Goal: Task Accomplishment & Management: Complete application form

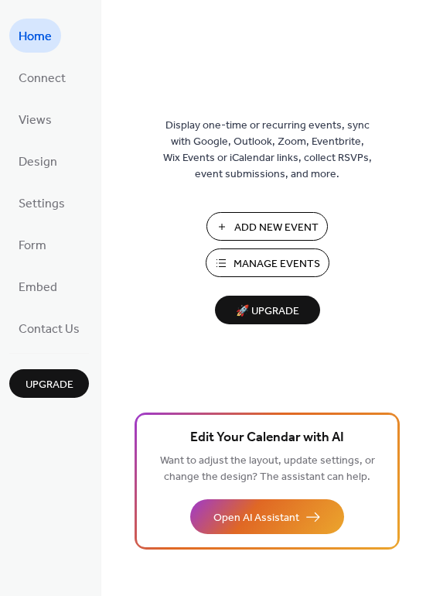
click at [291, 260] on span "Manage Events" at bounding box center [277, 264] width 87 height 16
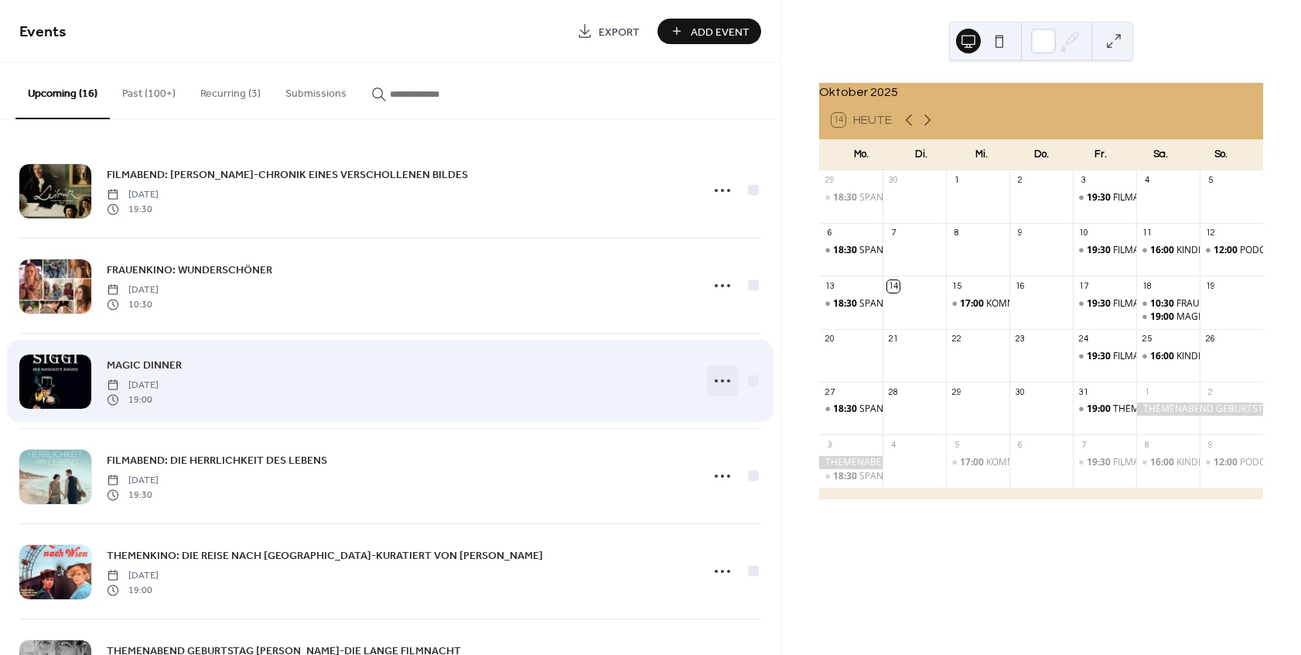
click at [724, 380] on icon at bounding box center [722, 380] width 25 height 25
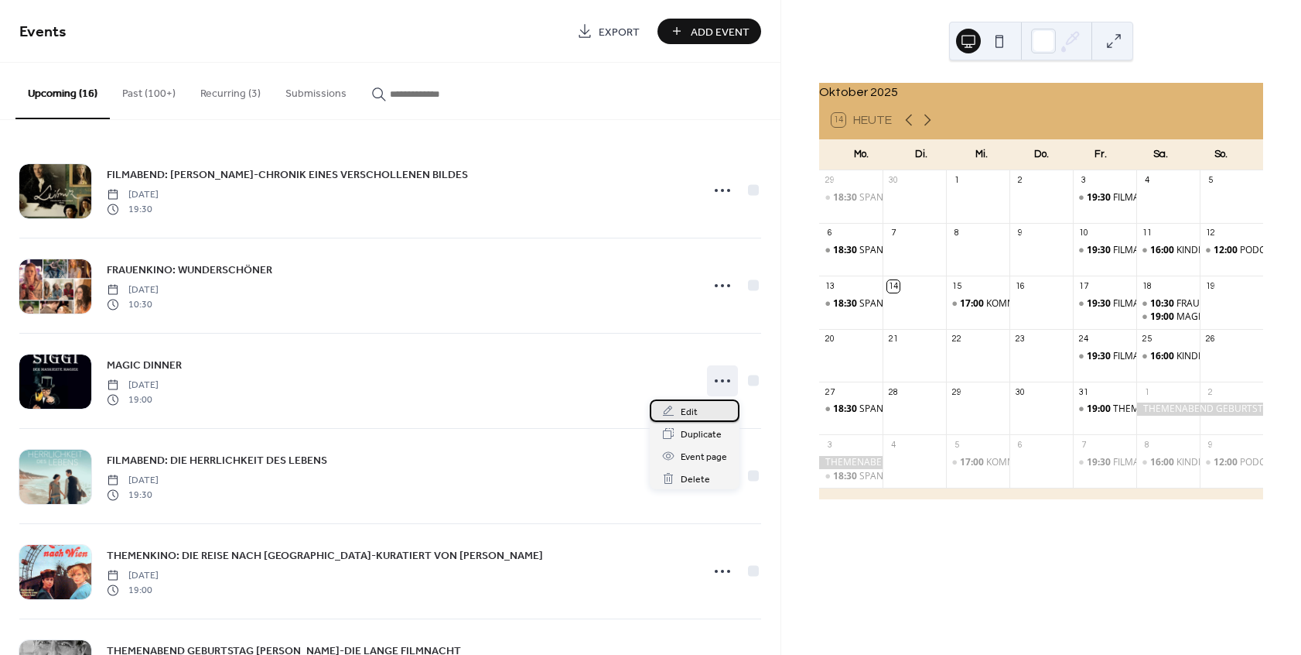
click at [716, 408] on div "Edit" at bounding box center [695, 410] width 90 height 22
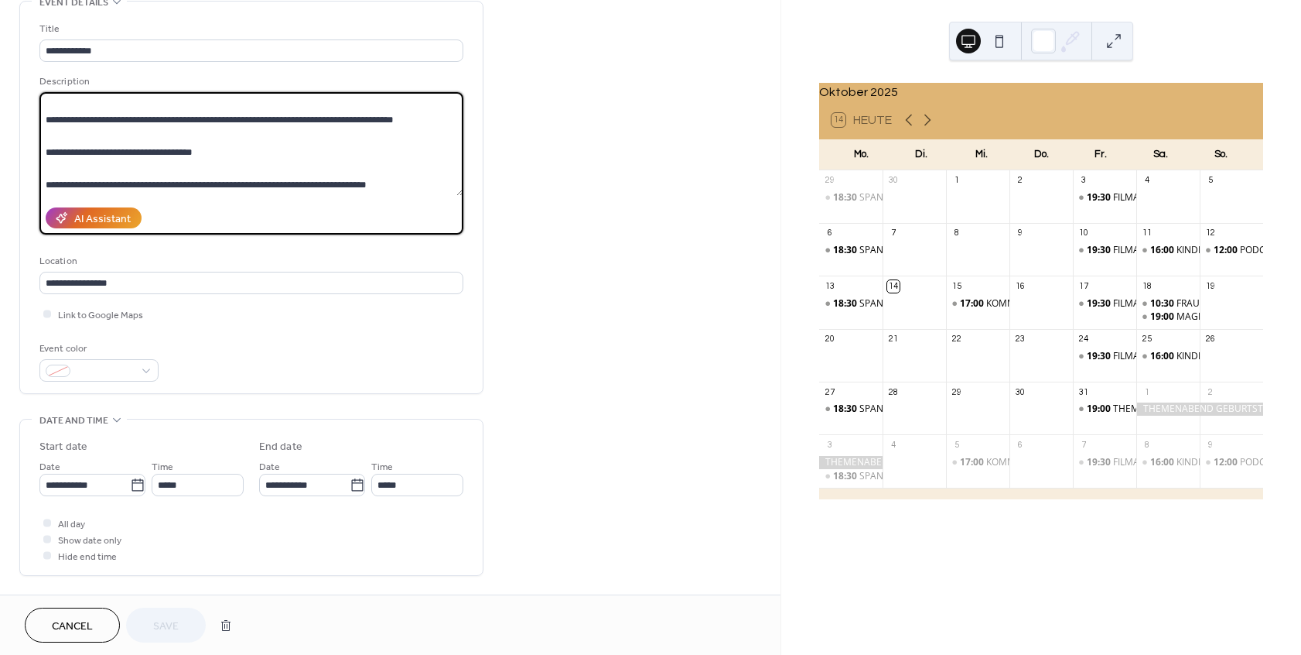
scroll to position [93, 0]
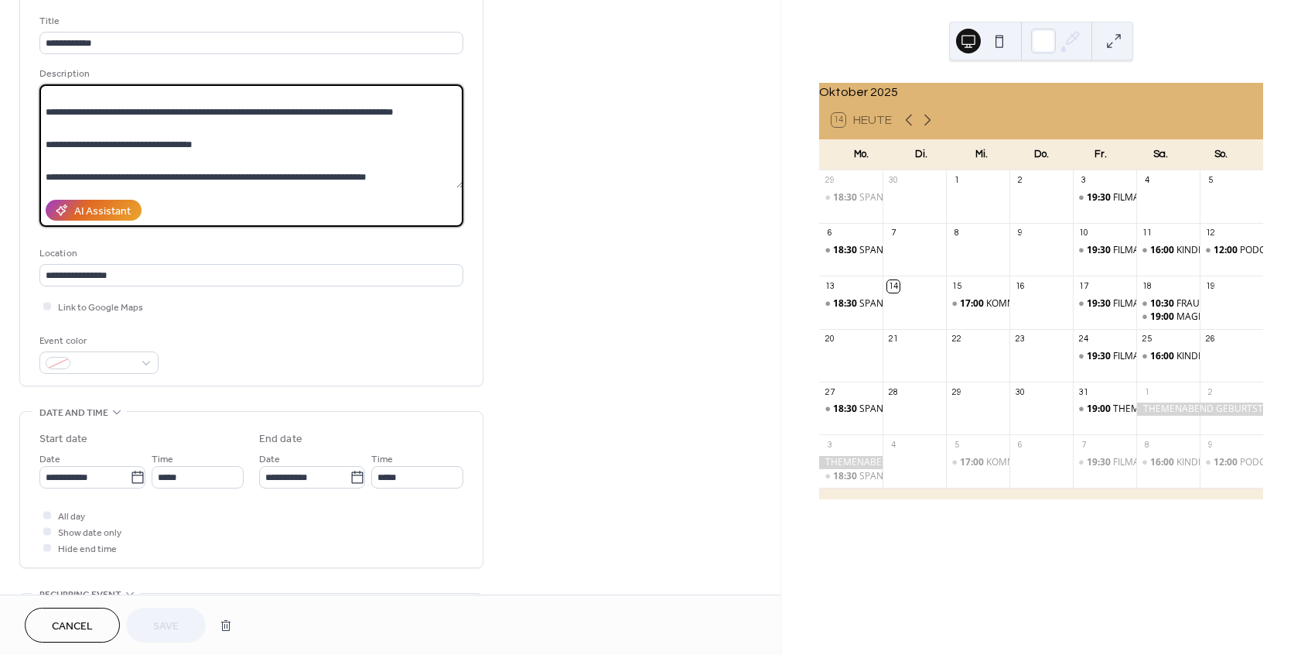
drag, startPoint x: 46, startPoint y: 188, endPoint x: 415, endPoint y: 210, distance: 369.7
click at [415, 188] on textarea at bounding box center [251, 136] width 424 height 104
paste textarea "**********"
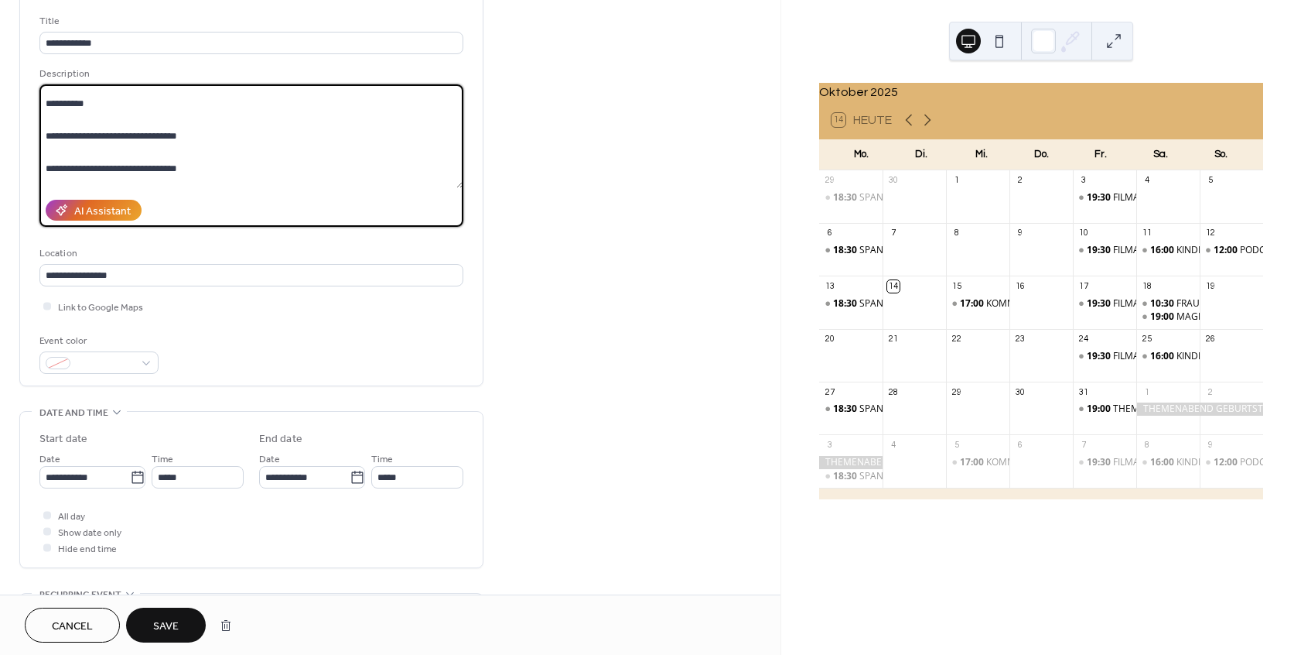
scroll to position [0, 0]
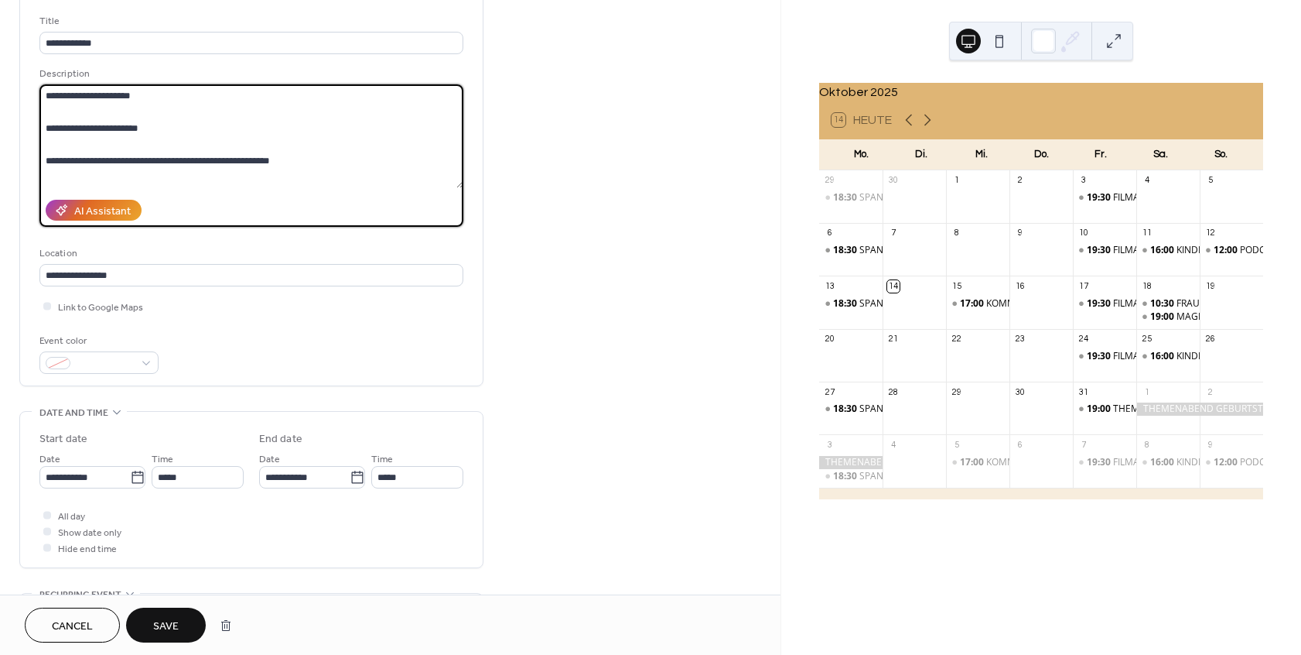
click at [46, 126] on textarea at bounding box center [251, 136] width 424 height 104
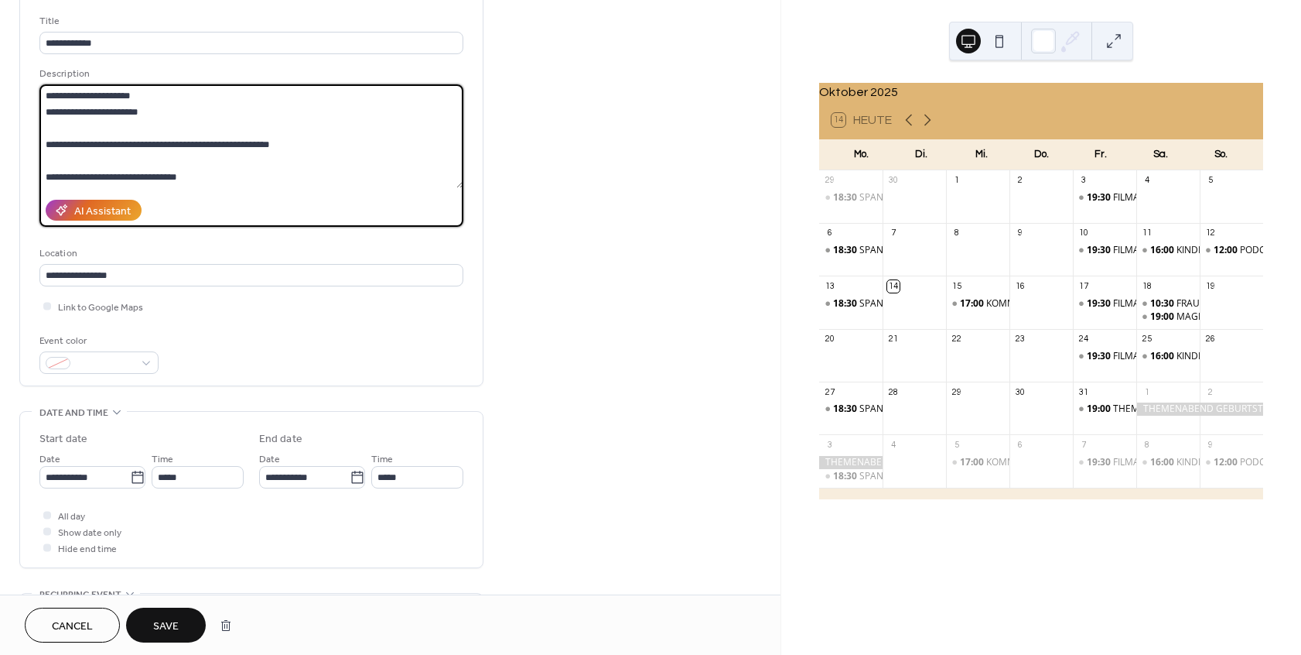
click at [45, 142] on textarea at bounding box center [251, 136] width 424 height 104
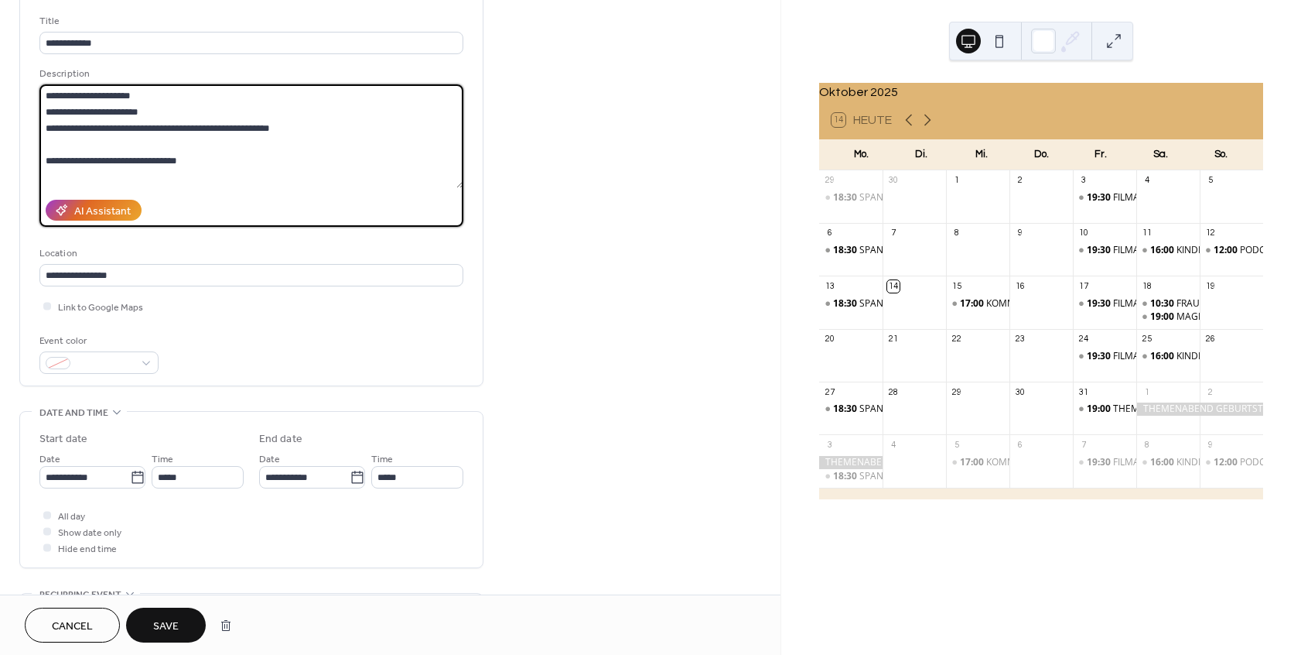
click at [45, 159] on textarea at bounding box center [251, 136] width 424 height 104
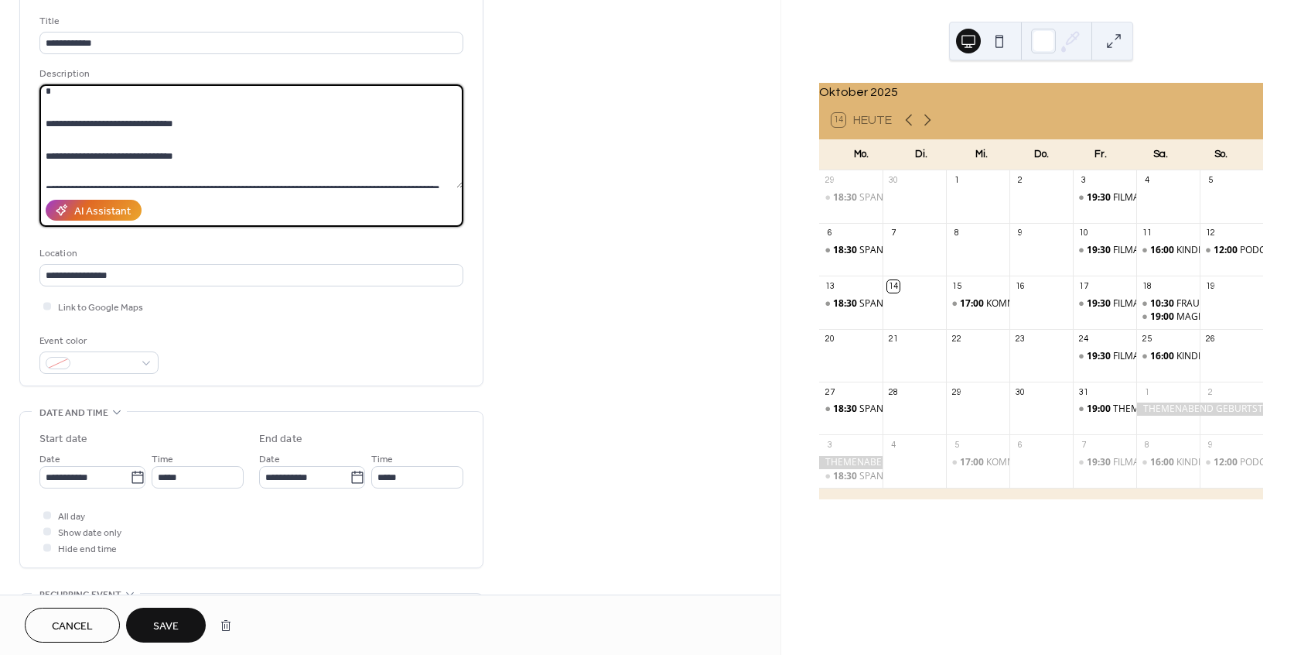
scroll to position [94, 0]
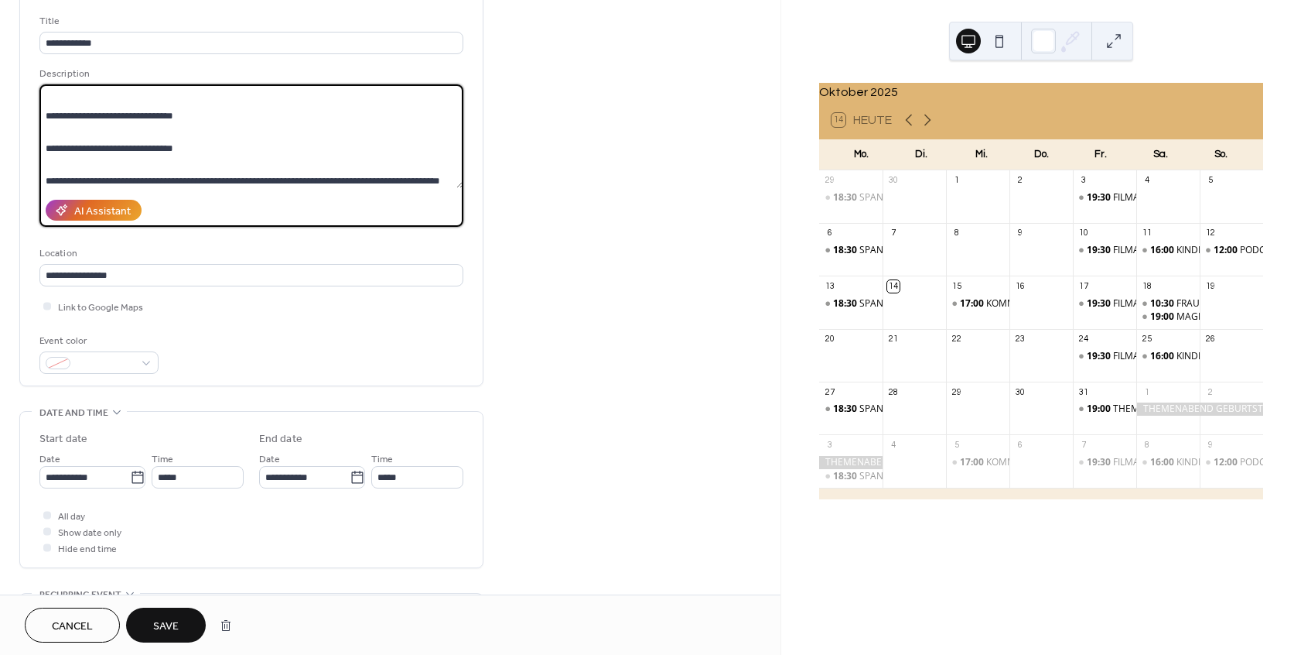
click at [45, 115] on textarea at bounding box center [251, 136] width 424 height 104
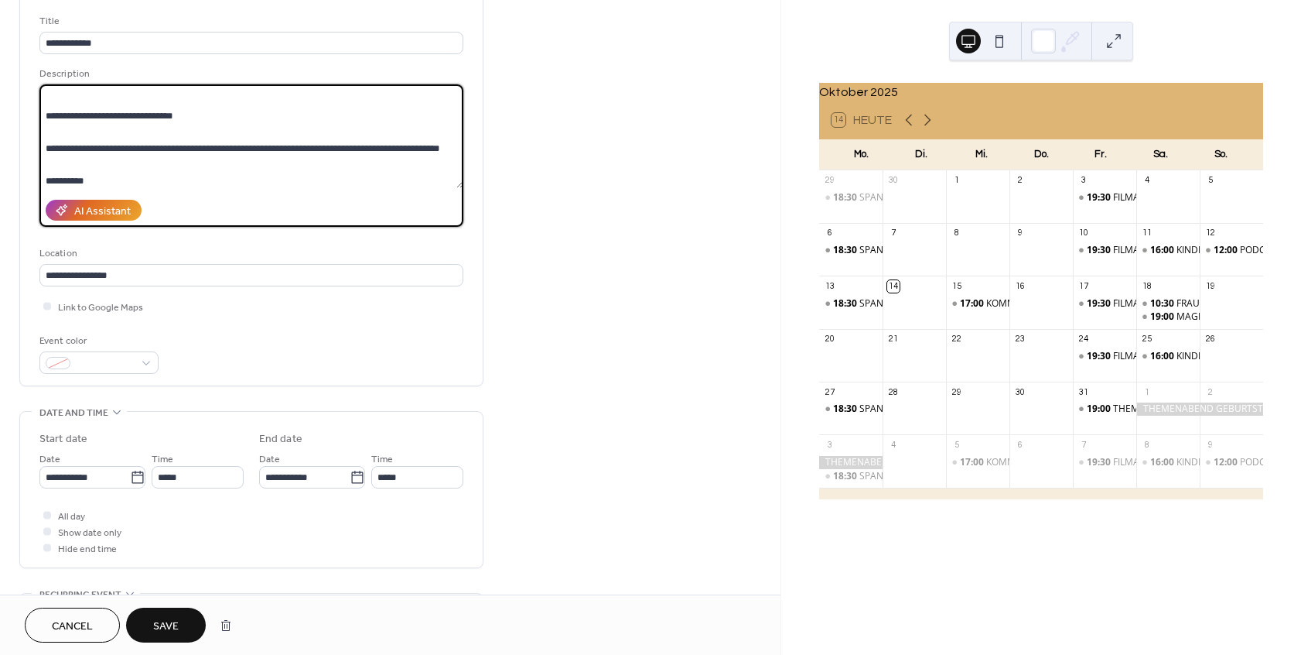
scroll to position [84, 0]
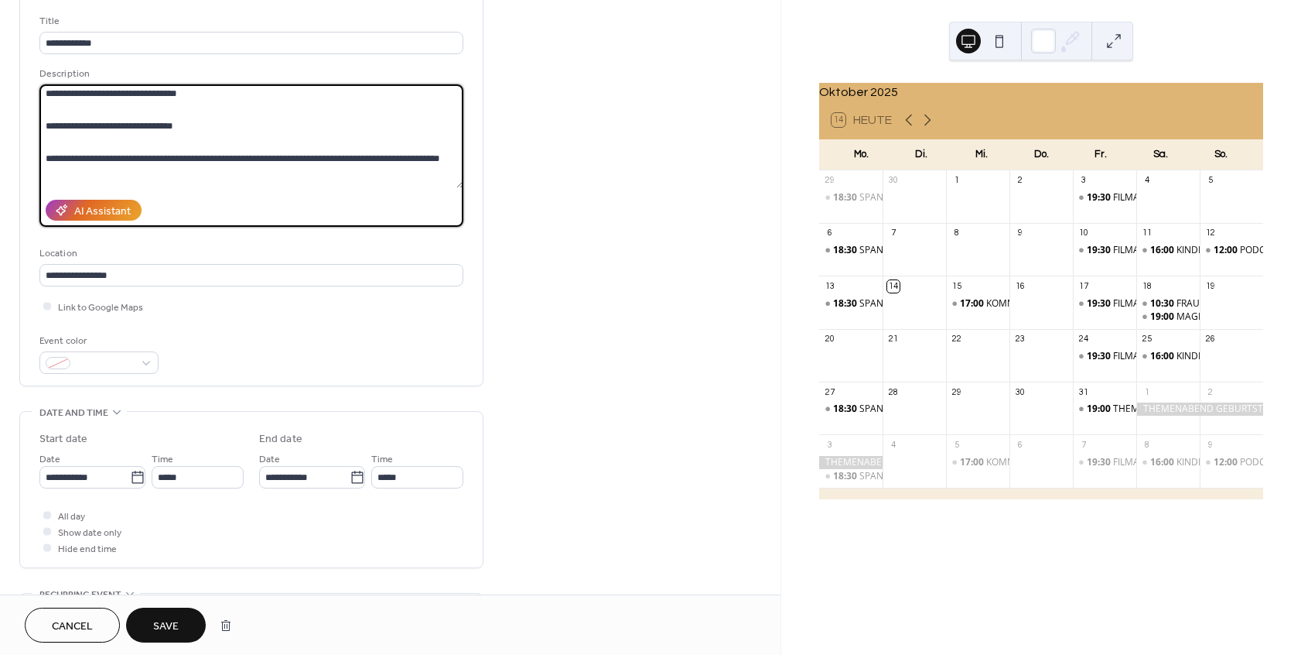
click at [43, 129] on textarea at bounding box center [251, 136] width 424 height 104
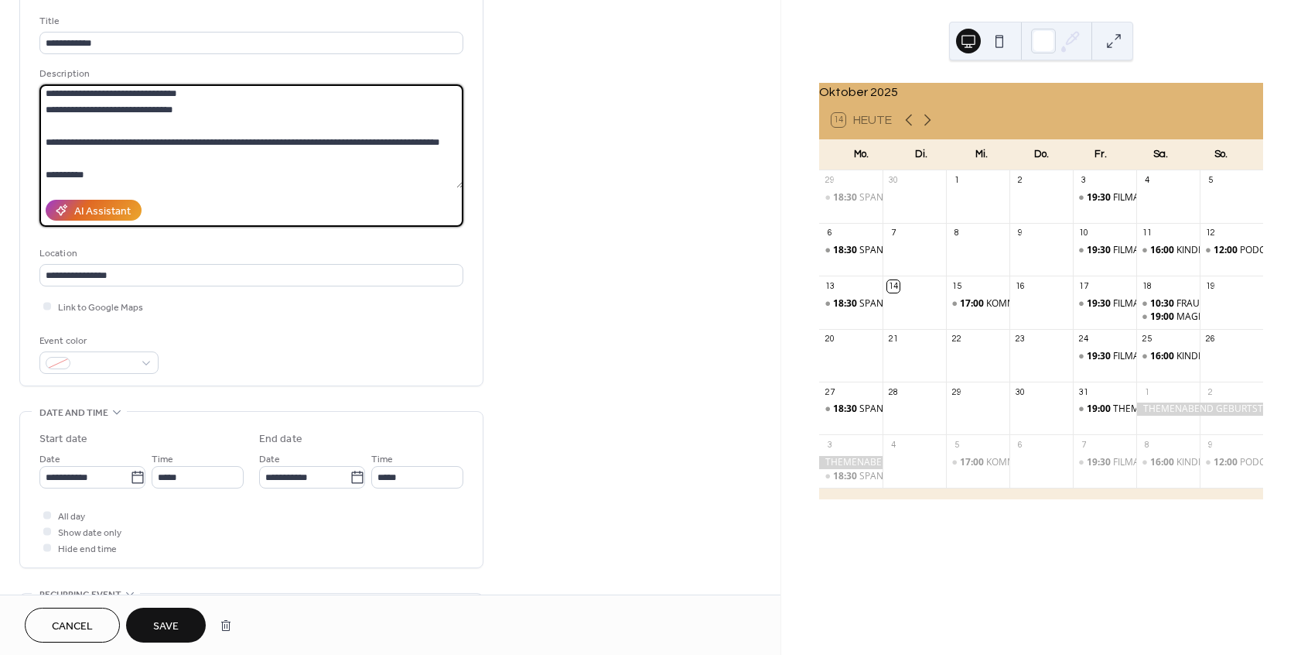
click at [46, 144] on textarea at bounding box center [251, 136] width 424 height 104
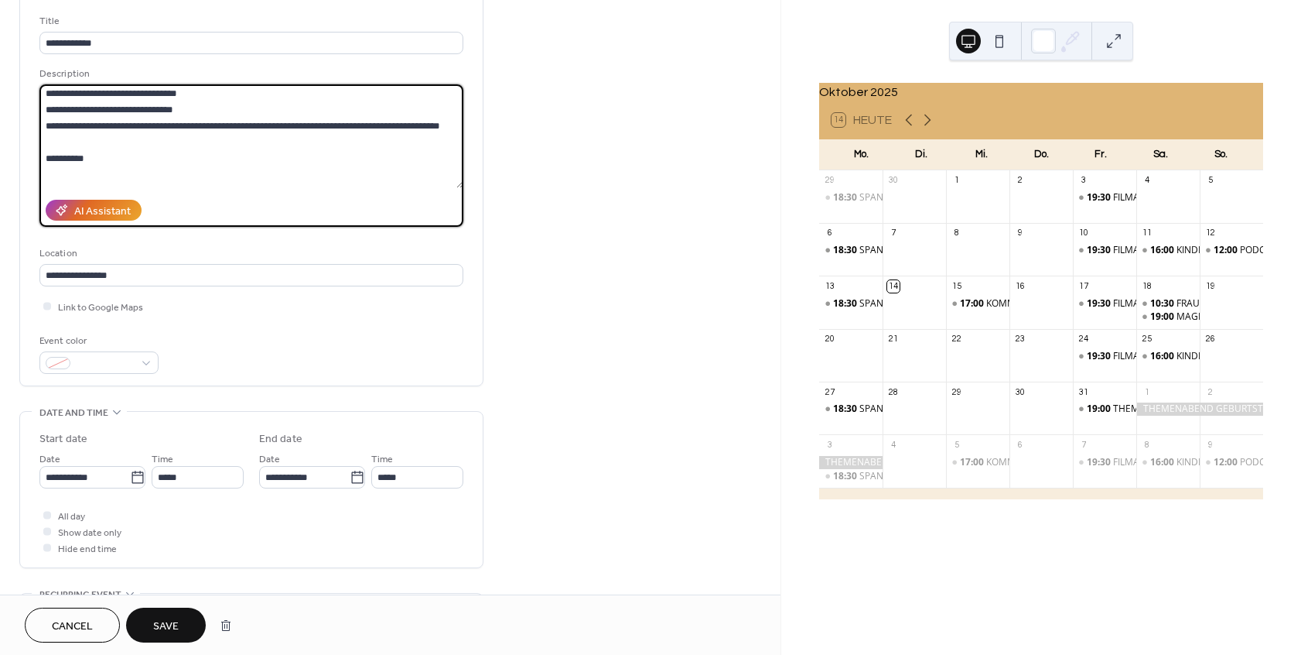
click at [46, 176] on textarea at bounding box center [251, 136] width 424 height 104
click at [100, 145] on textarea at bounding box center [251, 136] width 424 height 104
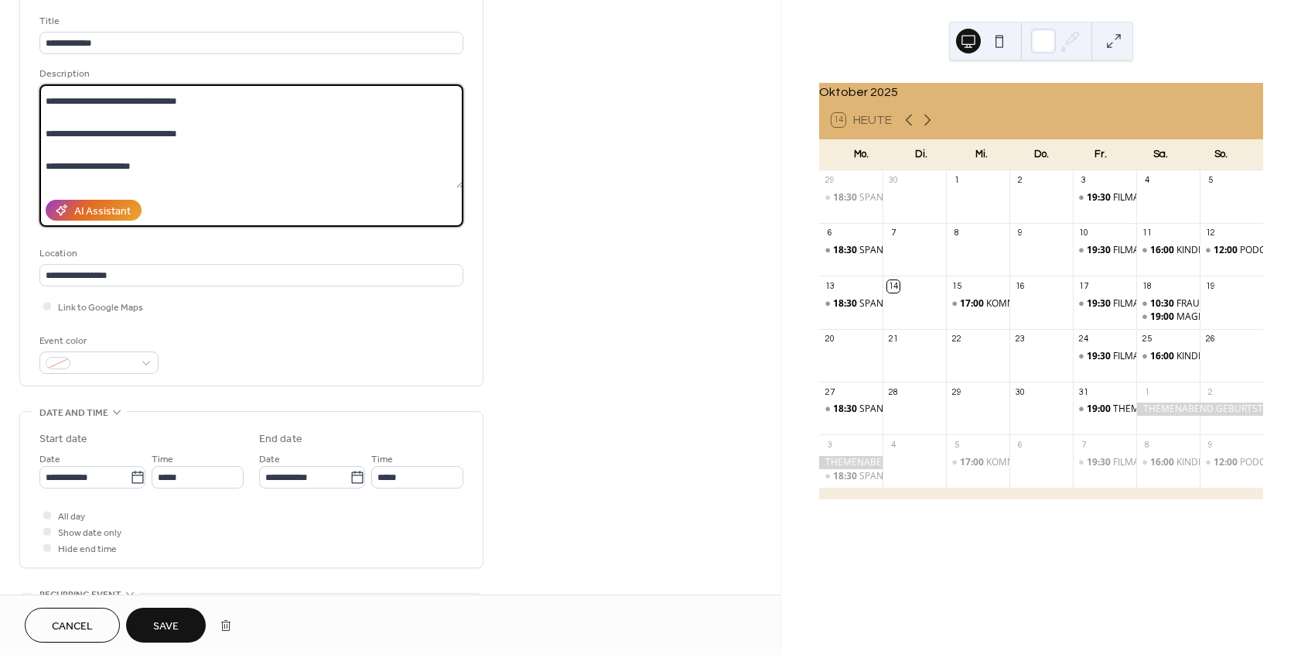
scroll to position [177, 0]
click at [51, 113] on textarea at bounding box center [251, 136] width 424 height 104
click at [50, 133] on textarea at bounding box center [251, 136] width 424 height 104
click at [50, 113] on textarea at bounding box center [251, 136] width 424 height 104
click at [53, 143] on textarea at bounding box center [251, 136] width 424 height 104
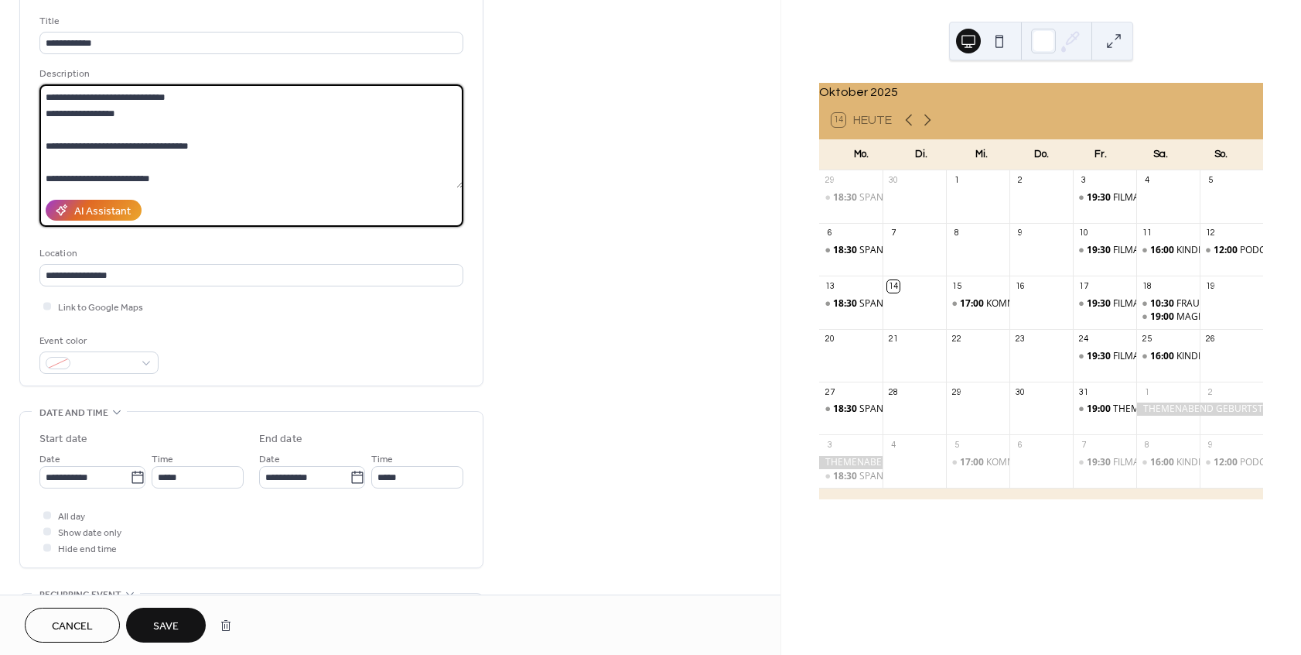
click at [46, 113] on textarea at bounding box center [251, 136] width 424 height 104
click at [183, 96] on textarea at bounding box center [251, 136] width 424 height 104
click at [49, 94] on textarea at bounding box center [251, 136] width 424 height 104
click at [50, 159] on textarea at bounding box center [251, 136] width 424 height 104
click at [53, 162] on textarea at bounding box center [251, 136] width 424 height 104
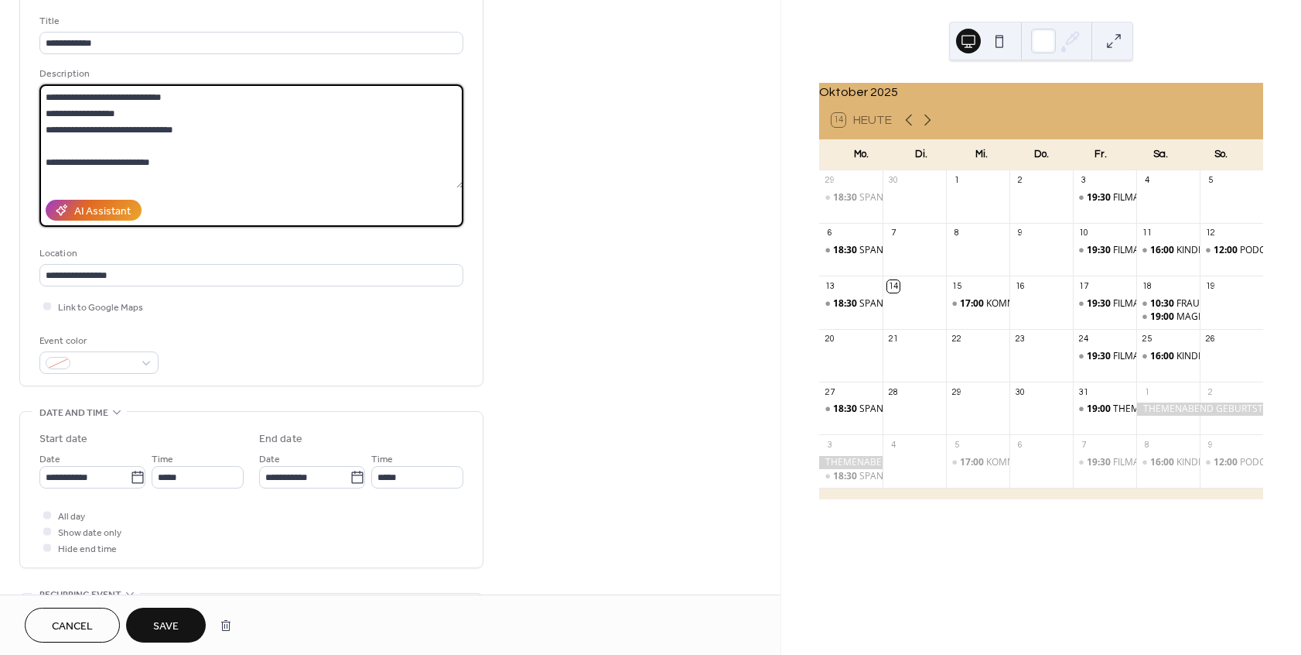
click at [52, 176] on textarea at bounding box center [251, 136] width 424 height 104
click at [45, 181] on textarea at bounding box center [251, 136] width 424 height 104
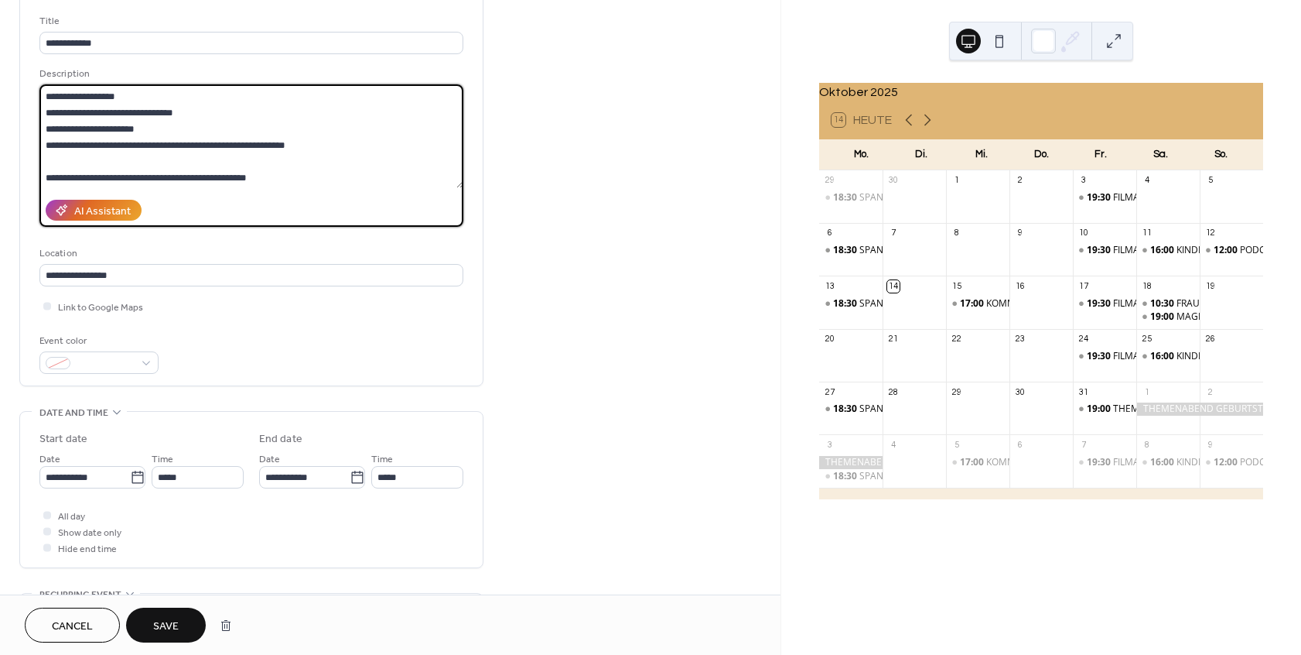
click at [179, 142] on textarea at bounding box center [251, 136] width 424 height 104
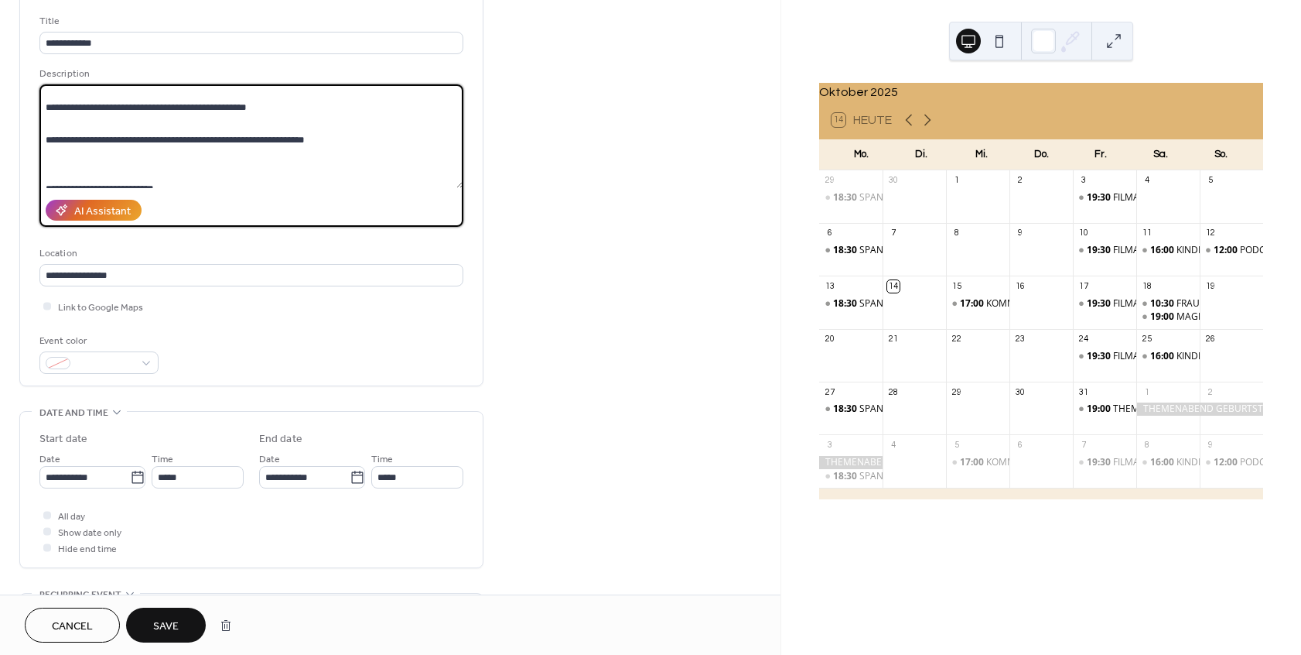
scroll to position [288, 0]
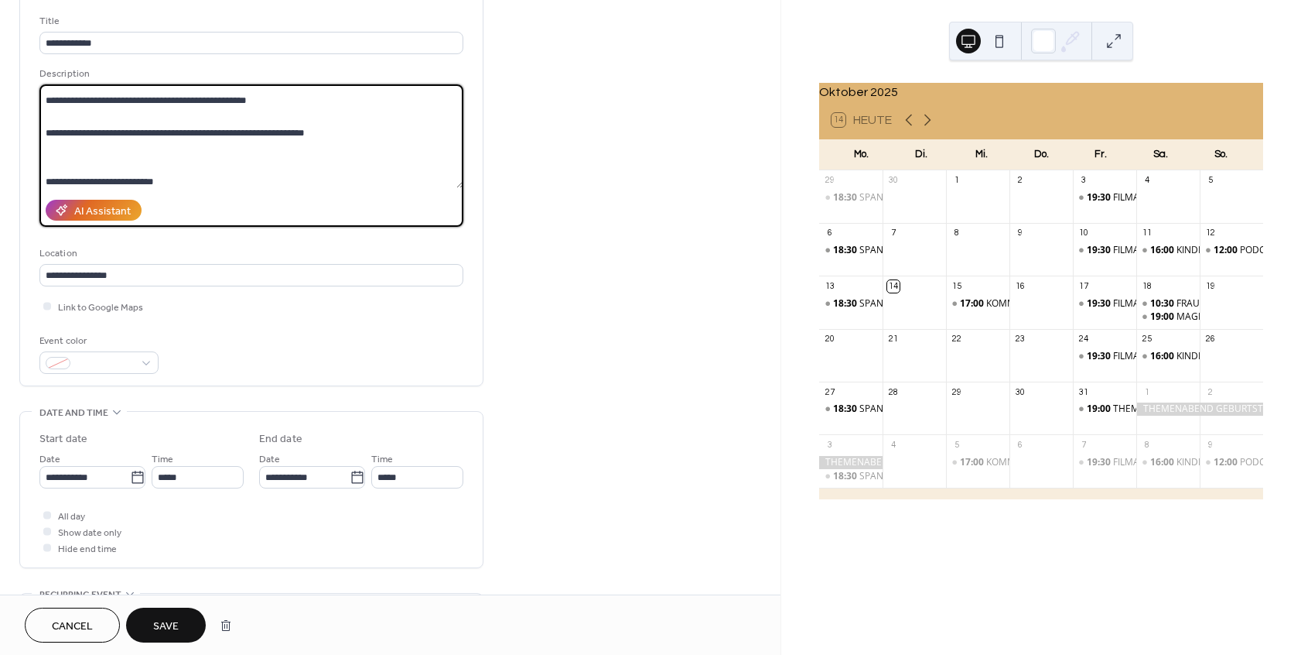
click at [50, 116] on textarea at bounding box center [251, 136] width 424 height 104
click at [80, 105] on textarea at bounding box center [251, 136] width 424 height 104
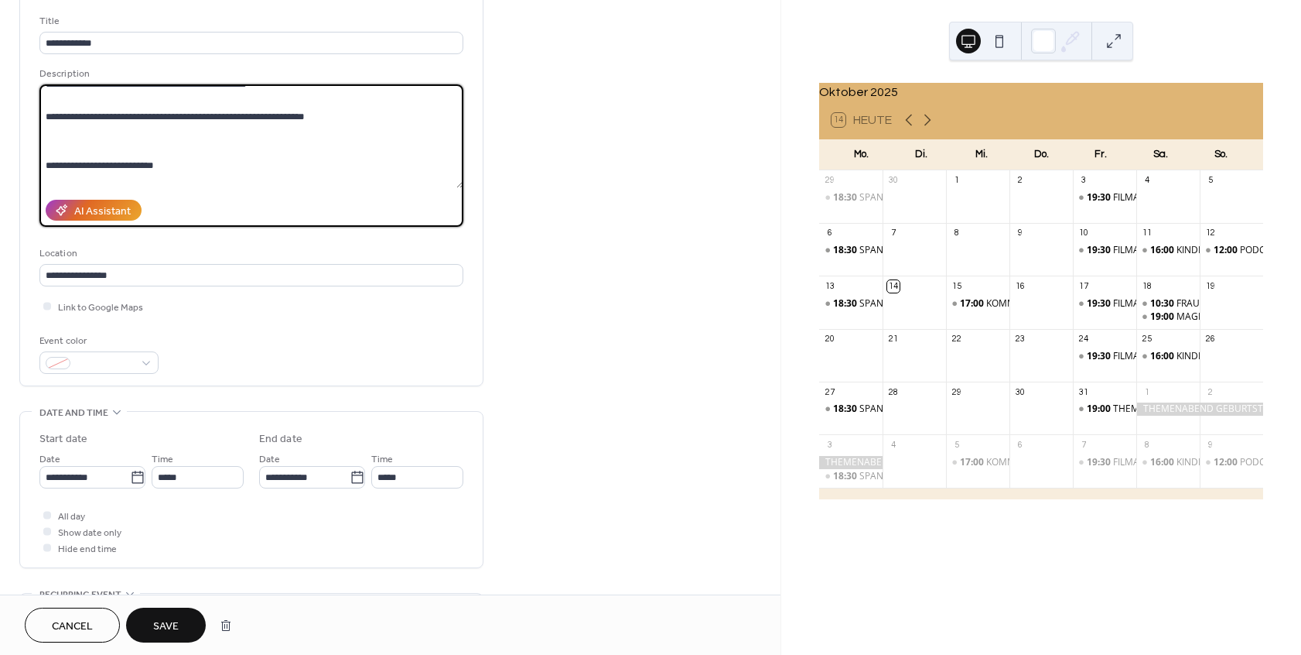
scroll to position [279, 0]
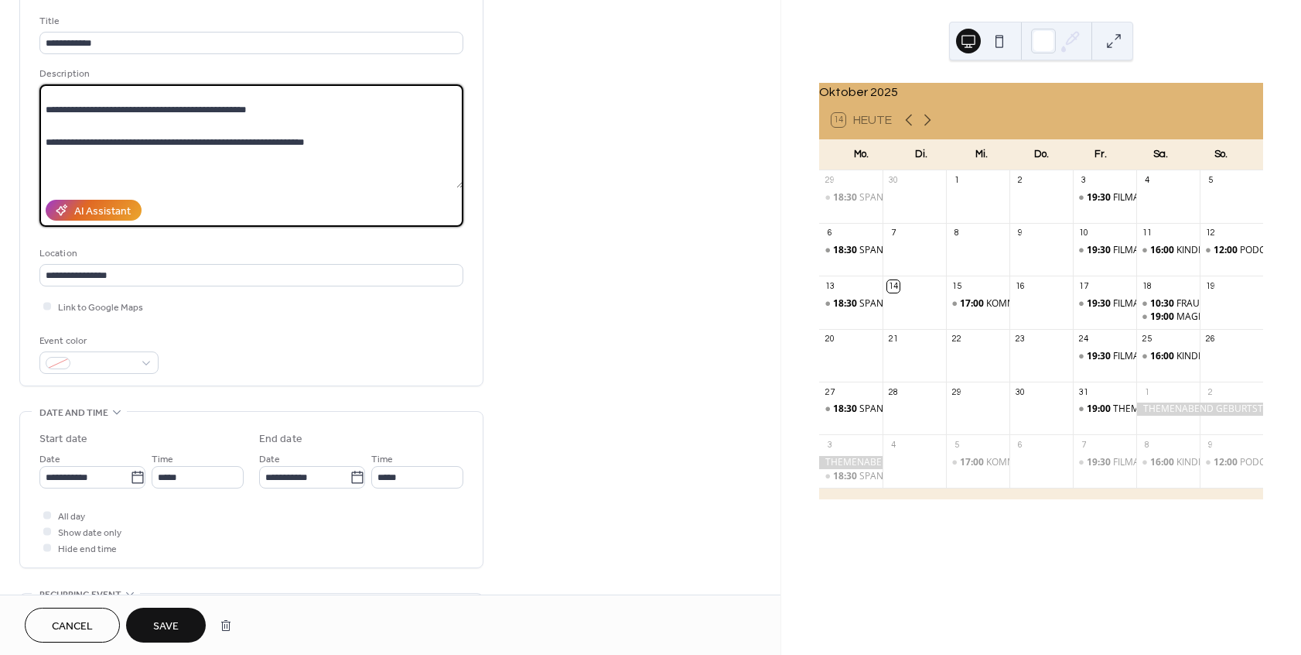
click at [50, 157] on textarea at bounding box center [251, 136] width 424 height 104
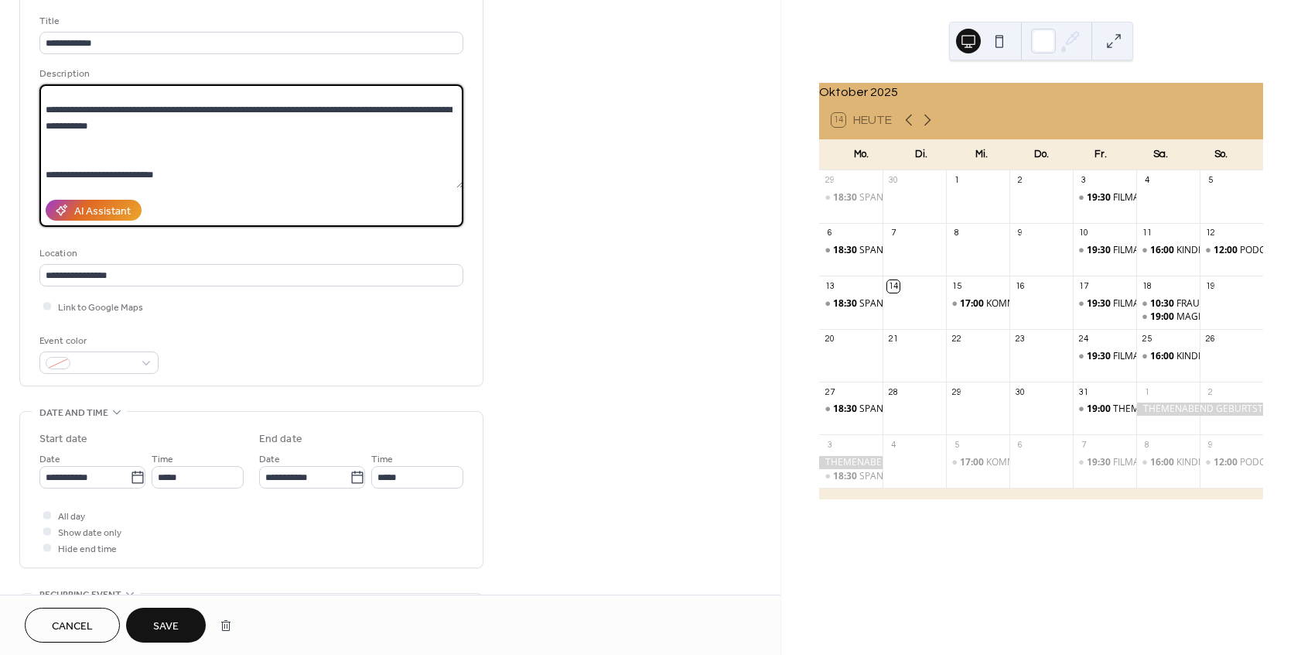
click at [265, 125] on textarea at bounding box center [251, 136] width 424 height 104
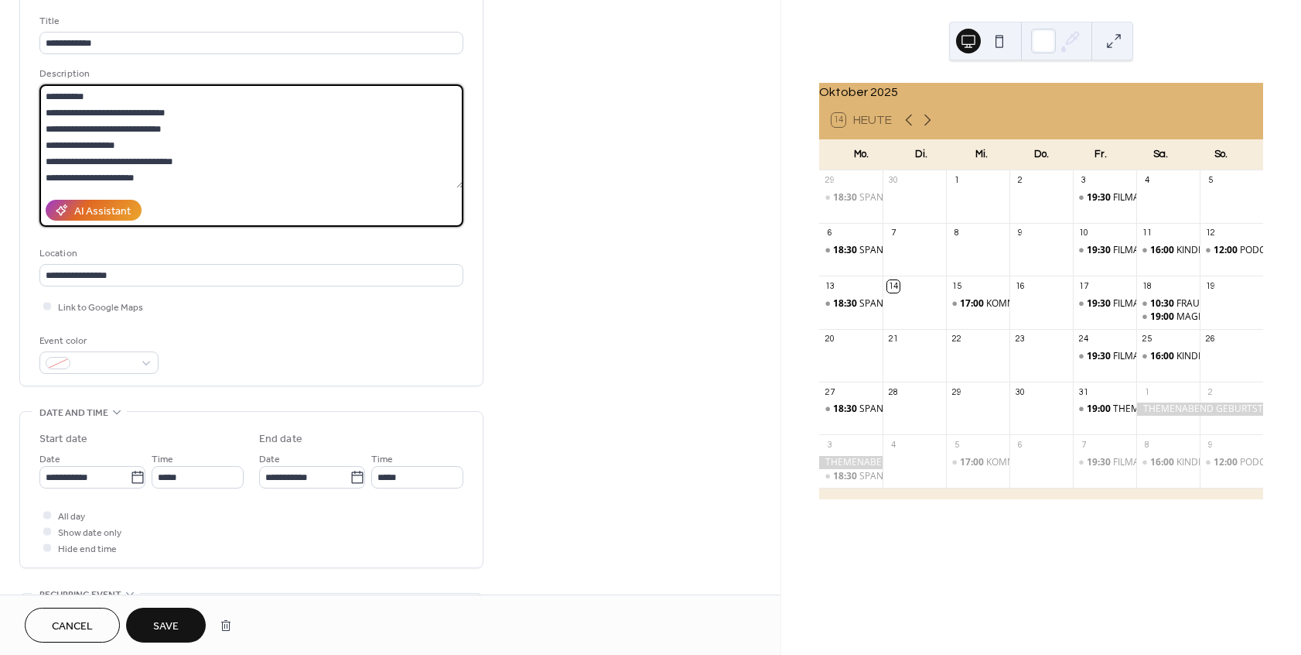
scroll to position [91, 0]
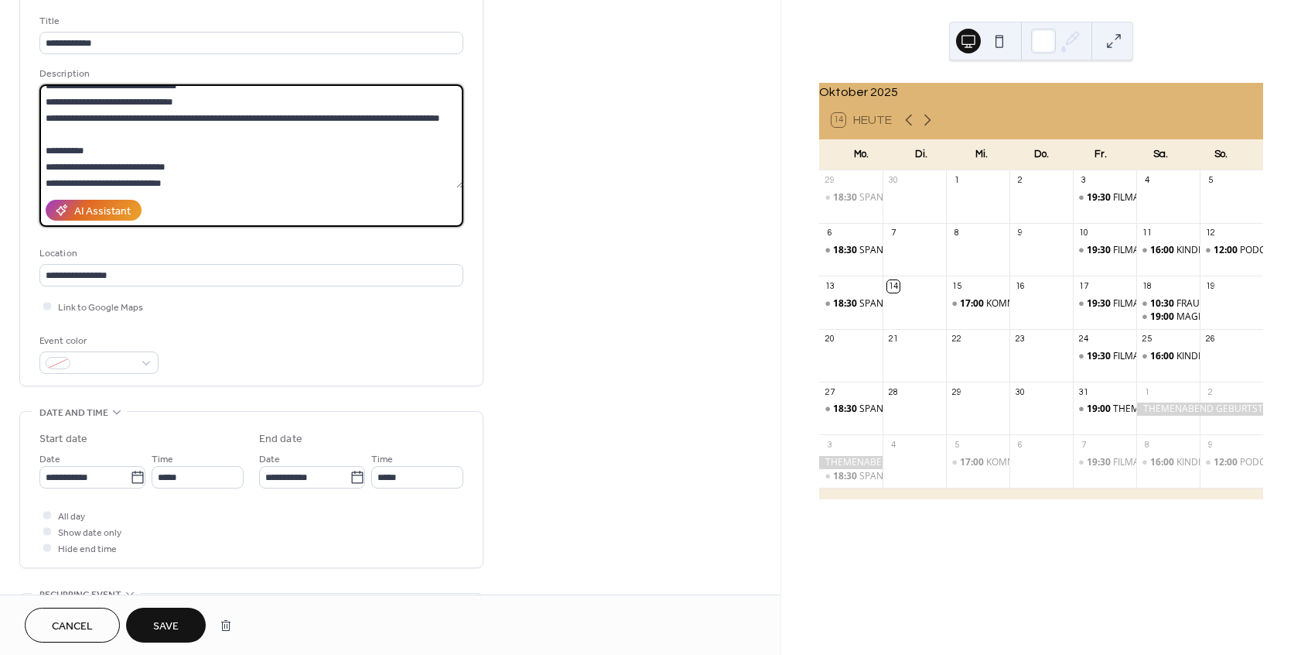
click at [46, 181] on textarea at bounding box center [251, 136] width 424 height 104
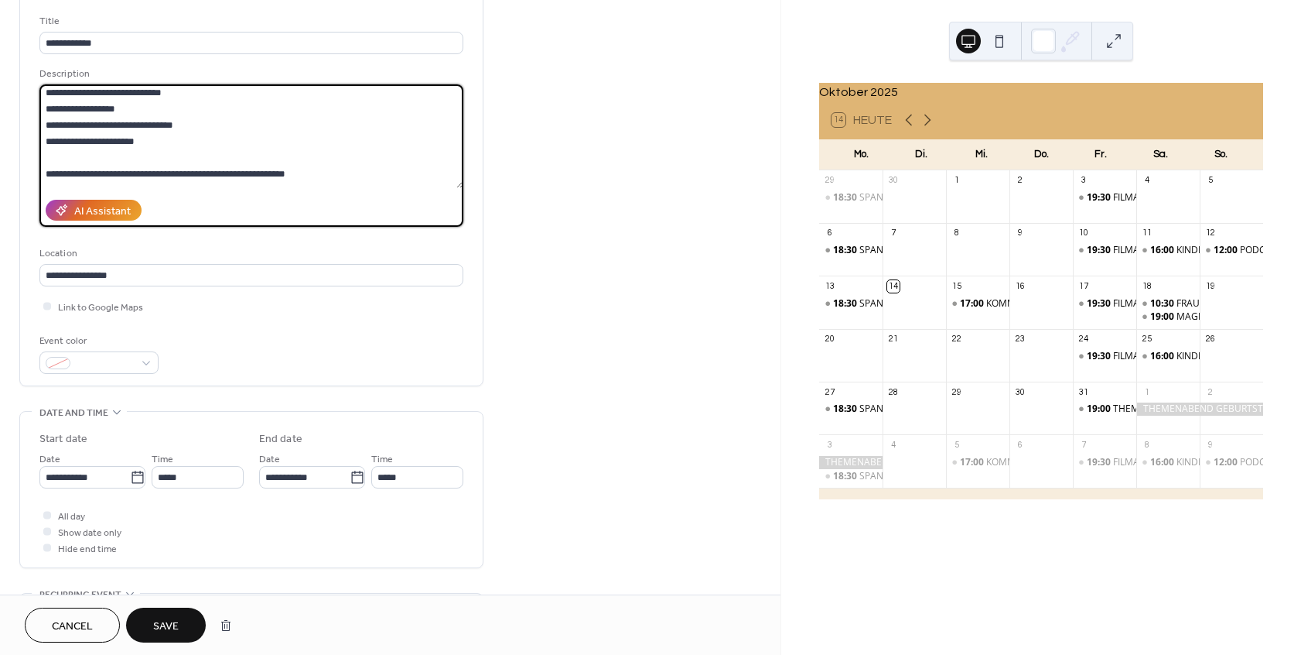
scroll to position [189, 0]
click at [46, 101] on textarea at bounding box center [251, 136] width 424 height 104
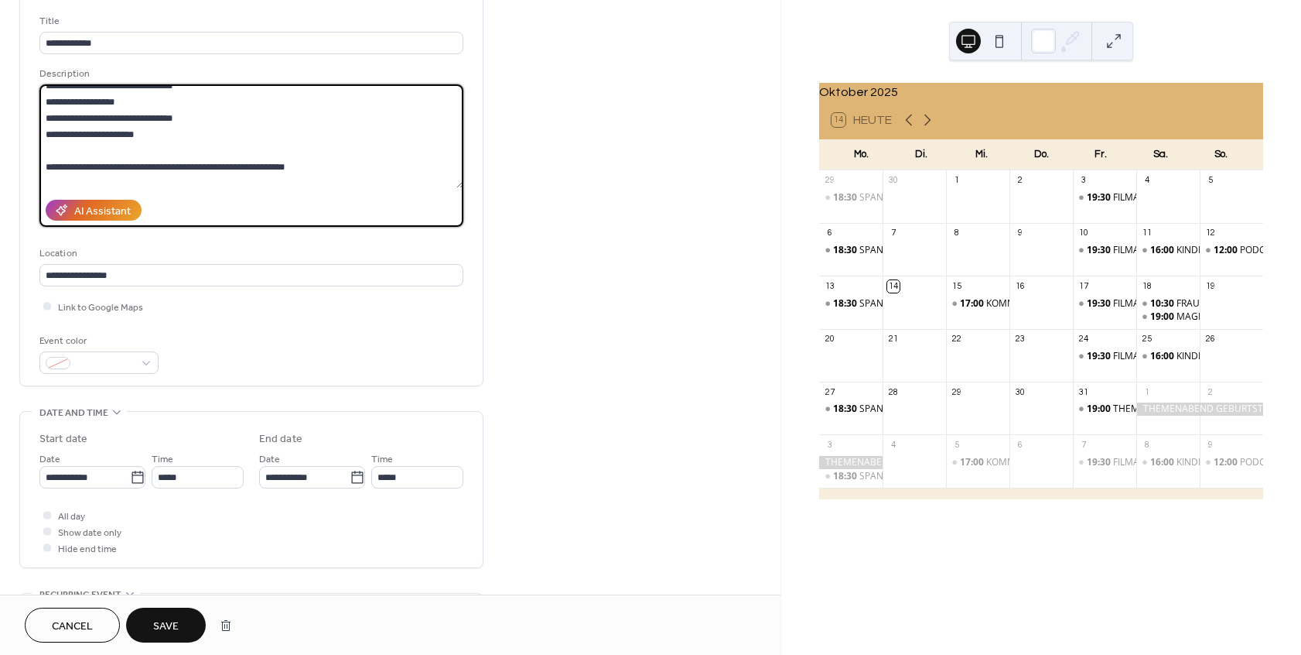
click at [46, 115] on textarea at bounding box center [251, 136] width 424 height 104
click at [46, 130] on textarea at bounding box center [251, 136] width 424 height 104
click at [46, 152] on textarea at bounding box center [251, 136] width 424 height 104
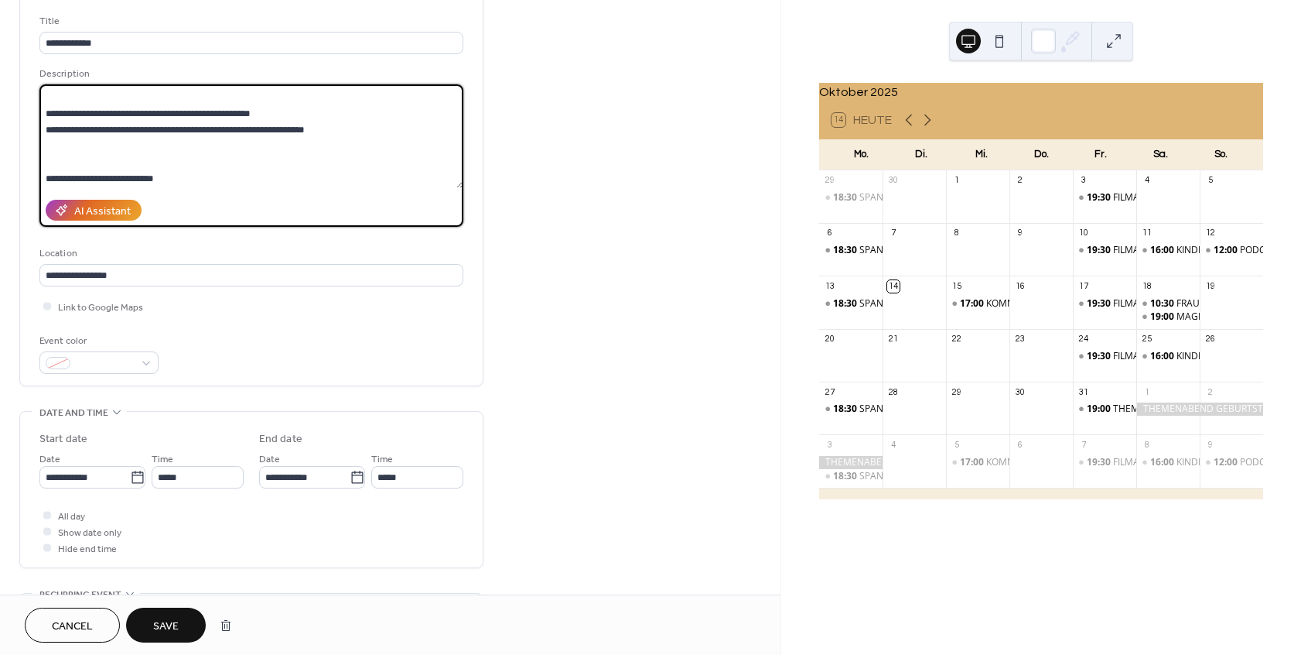
scroll to position [282, 0]
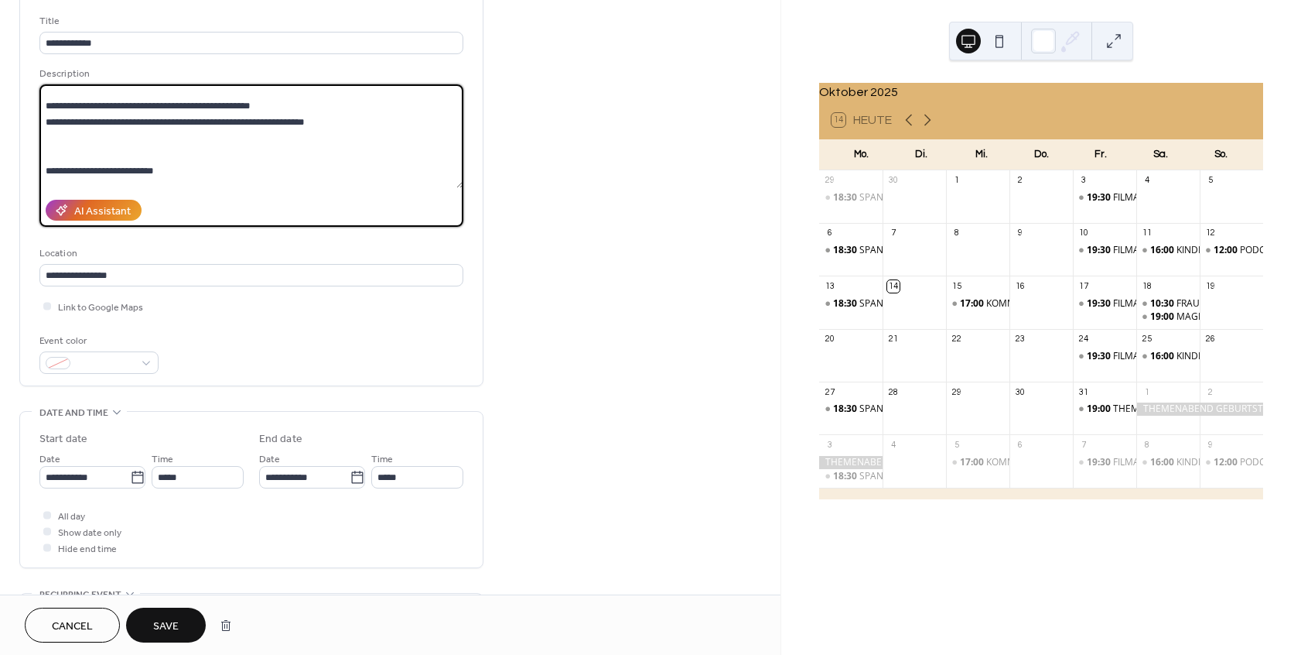
click at [43, 182] on textarea at bounding box center [251, 136] width 424 height 104
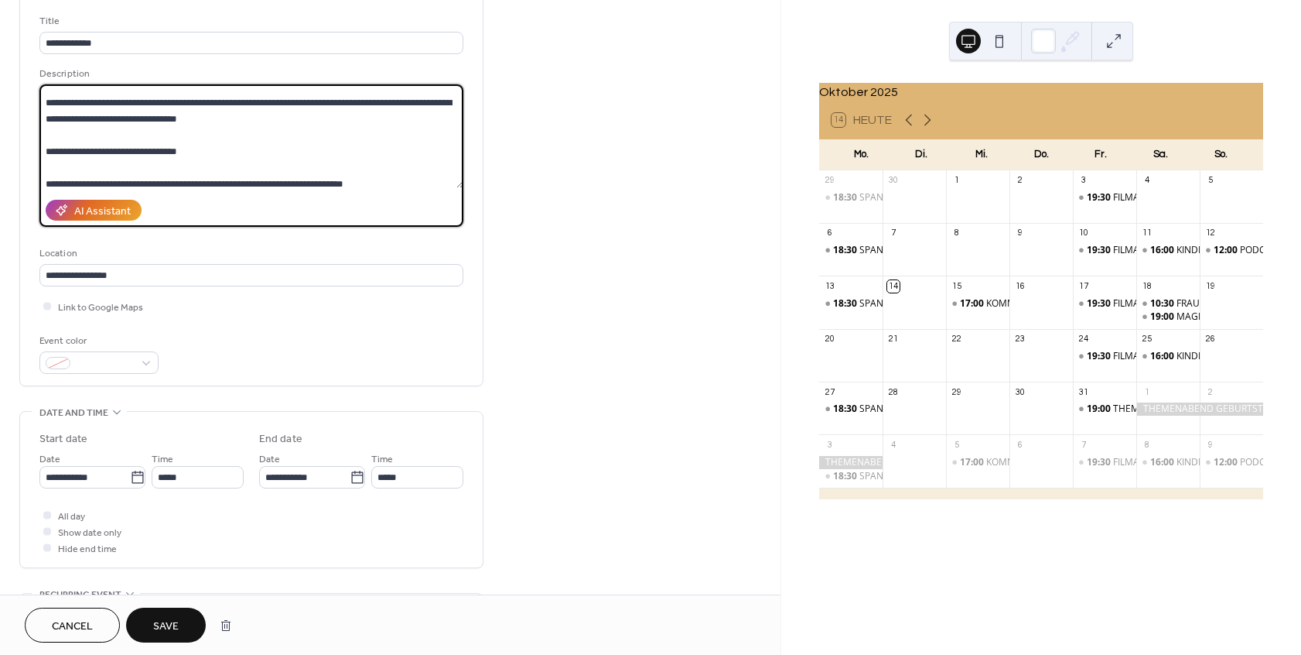
scroll to position [376, 0]
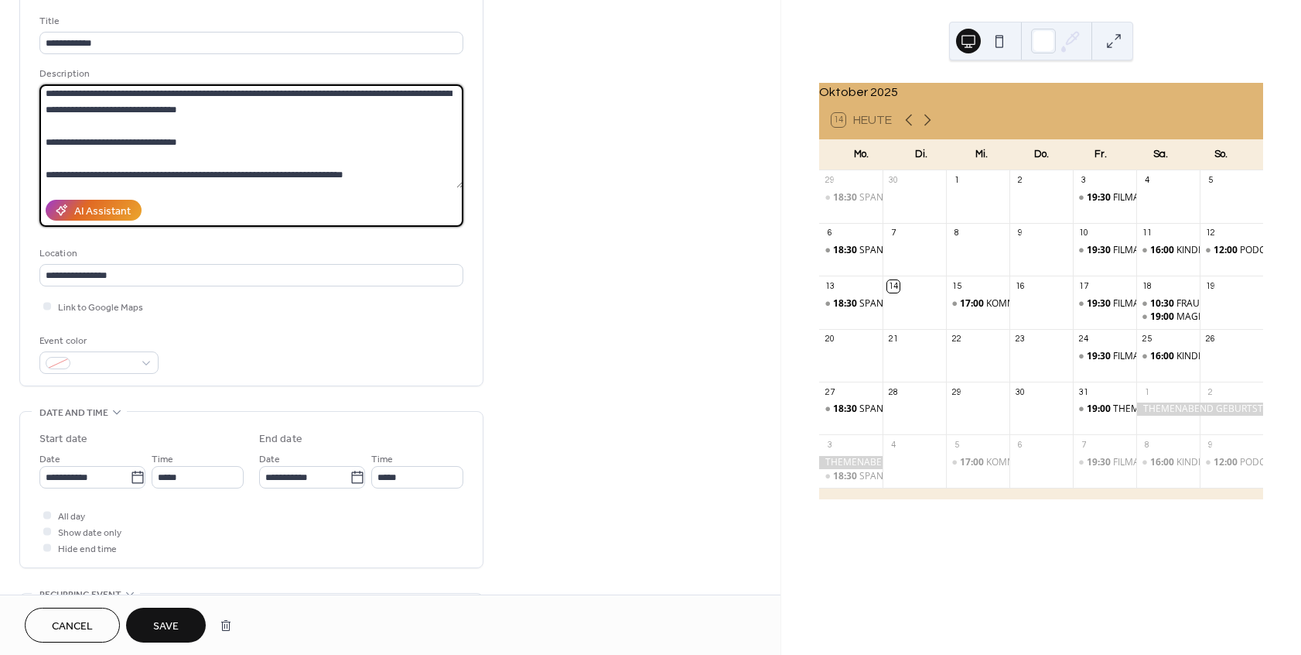
click at [46, 104] on textarea at bounding box center [251, 136] width 424 height 104
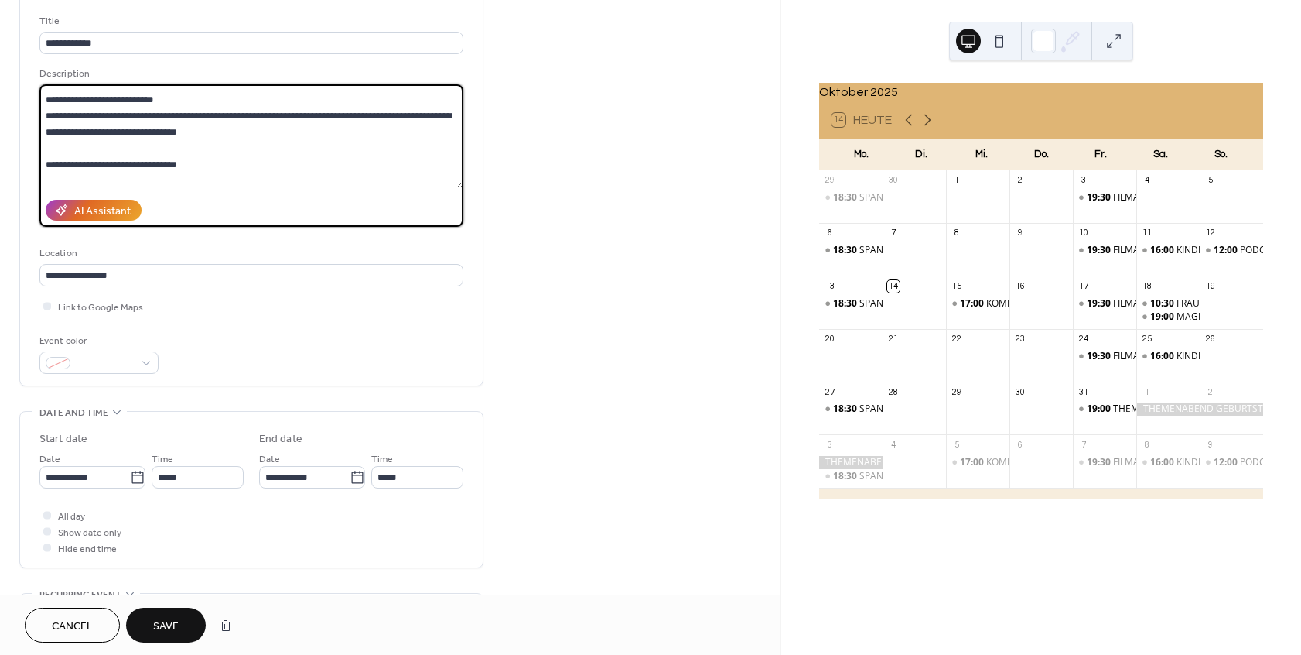
scroll to position [362, 0]
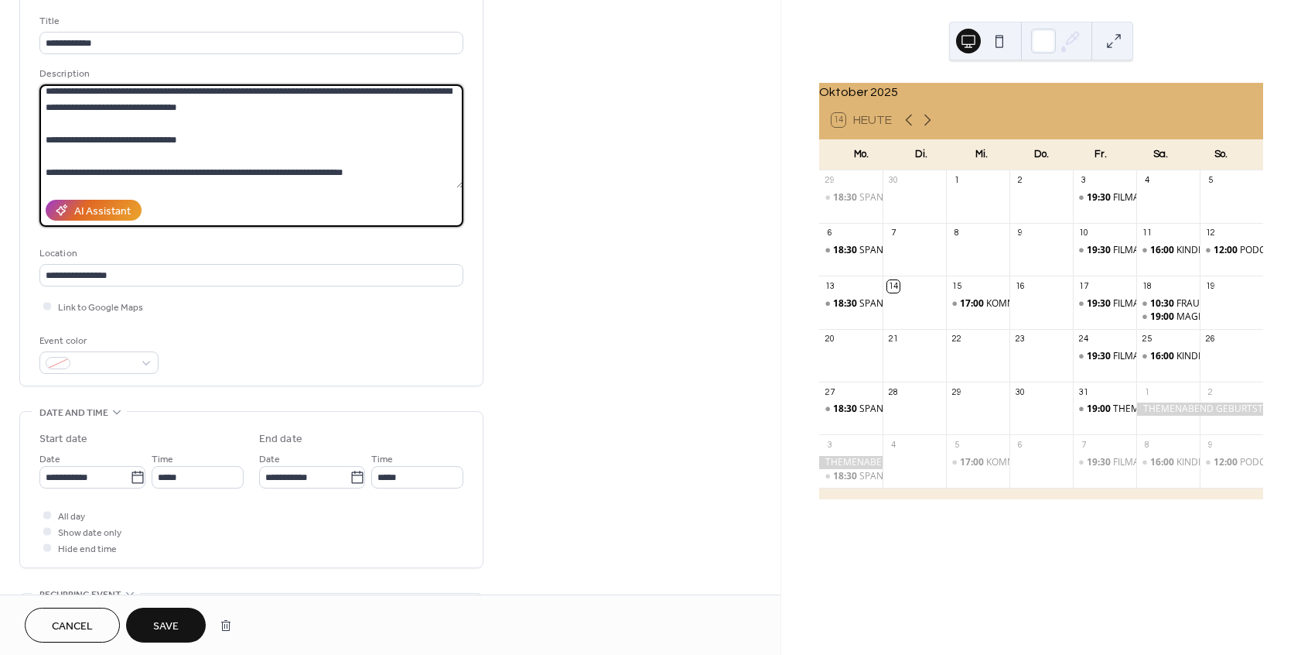
click at [45, 156] on textarea at bounding box center [251, 136] width 424 height 104
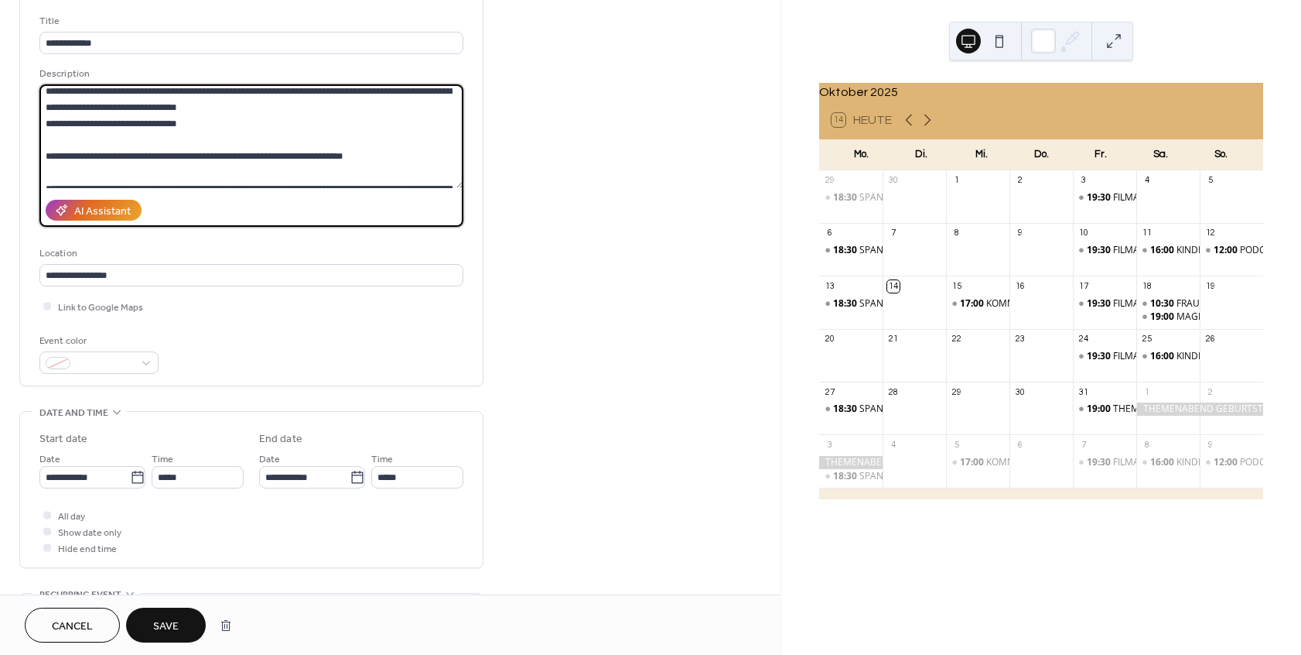
click at [46, 170] on textarea at bounding box center [251, 136] width 424 height 104
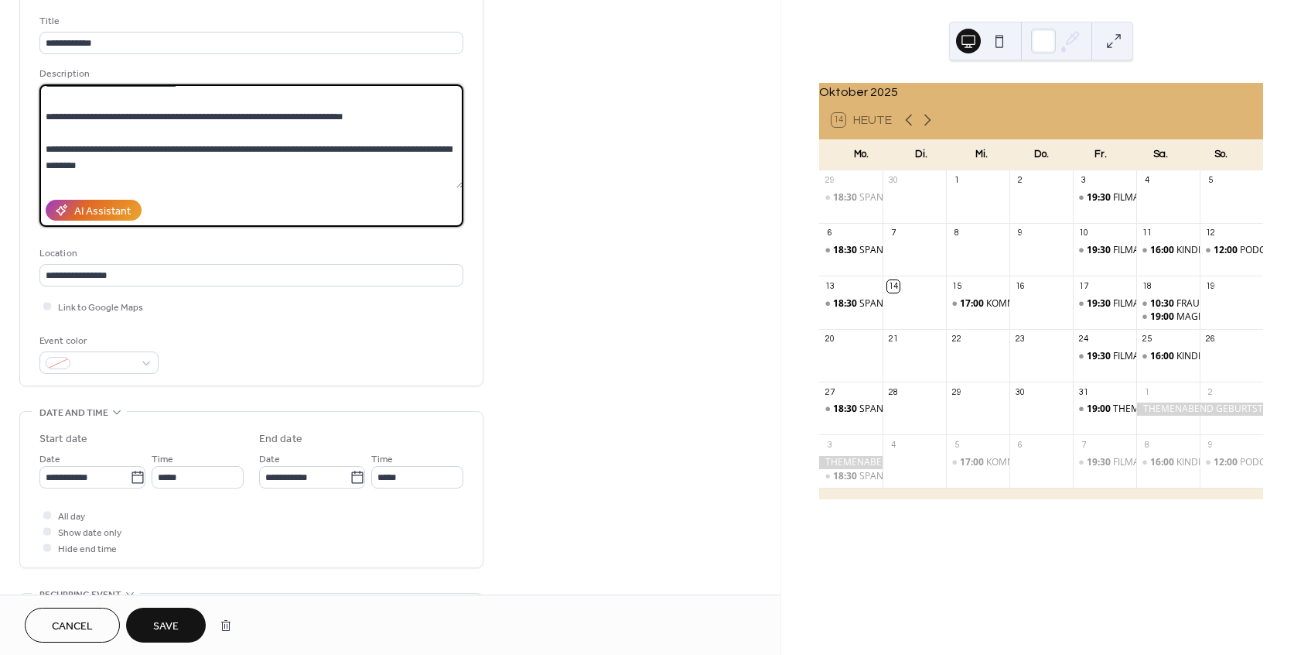
scroll to position [409, 0]
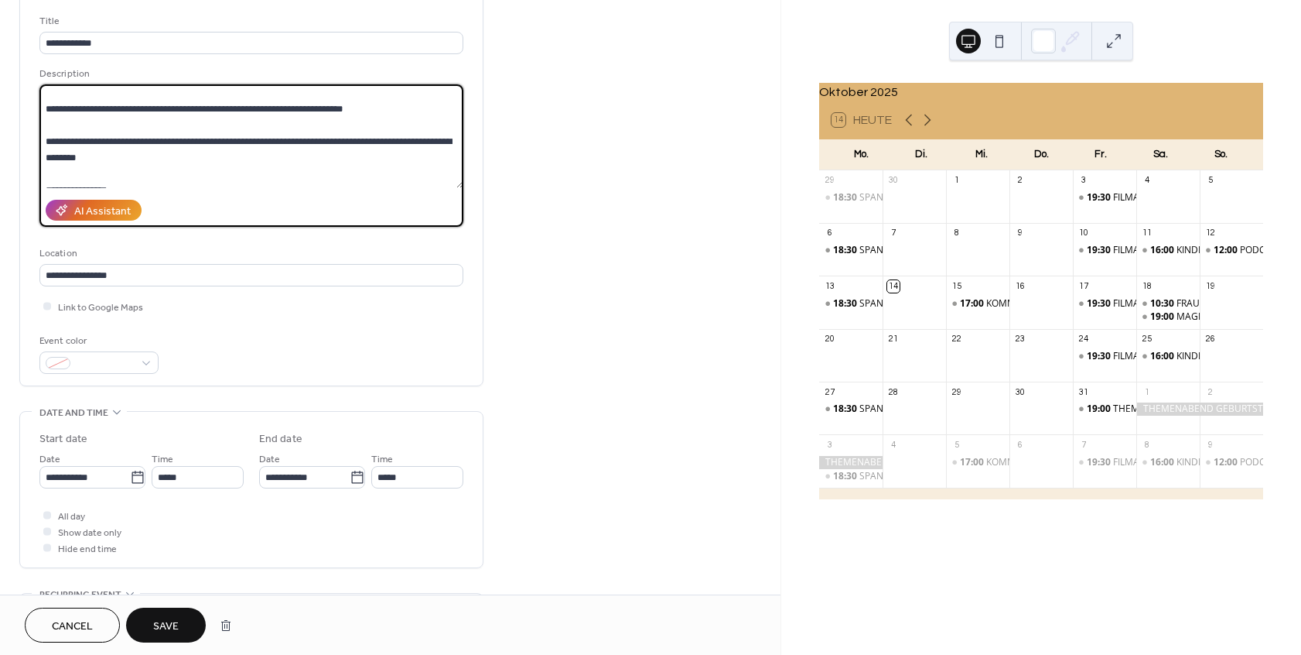
click at [45, 156] on textarea at bounding box center [251, 136] width 424 height 104
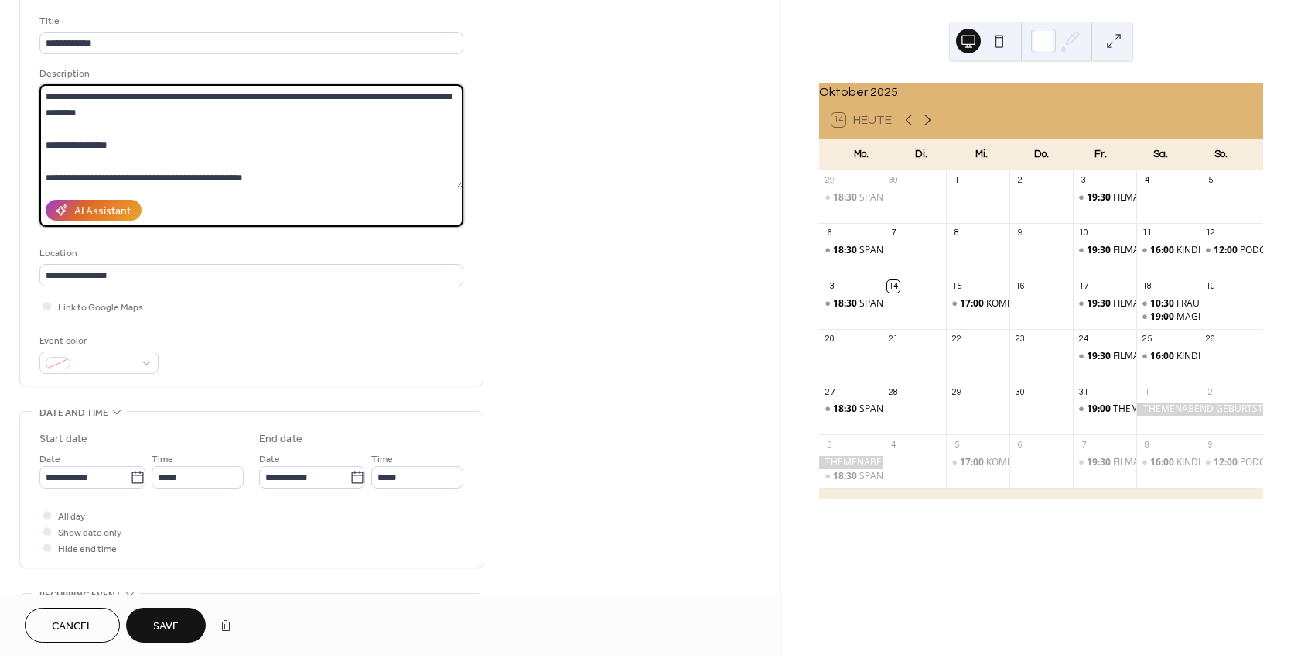
scroll to position [493, 0]
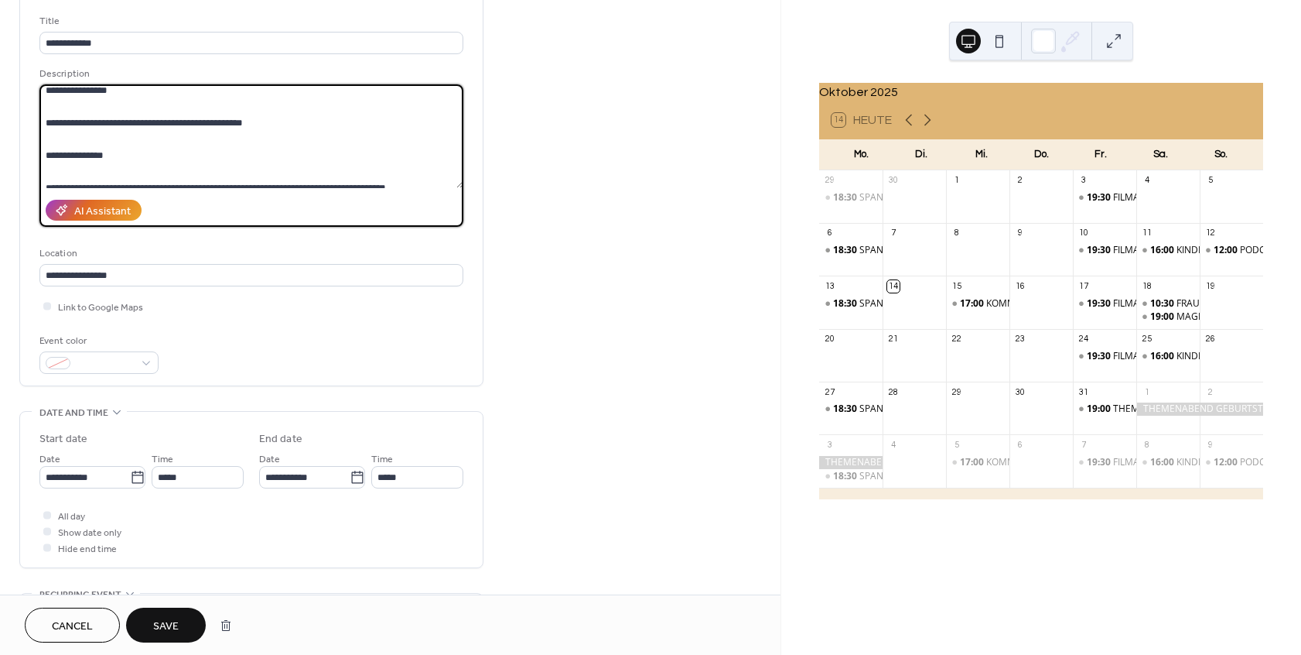
click at [99, 124] on textarea at bounding box center [251, 136] width 424 height 104
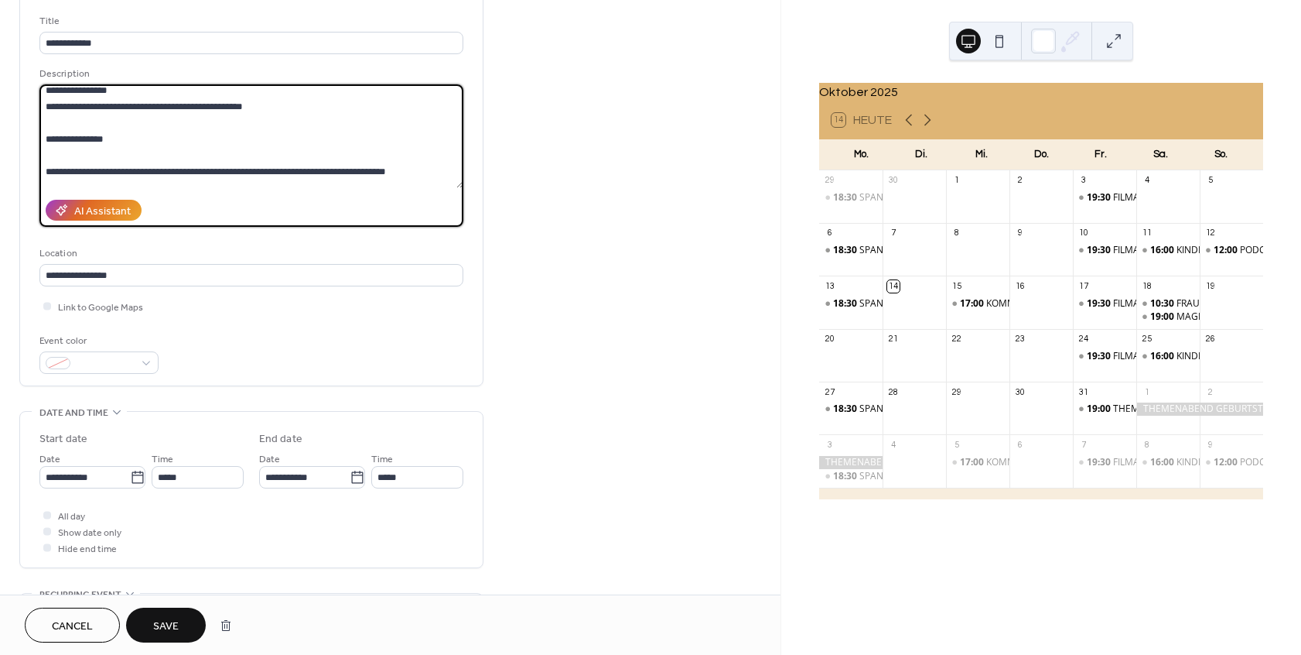
click at [84, 144] on textarea at bounding box center [251, 136] width 424 height 104
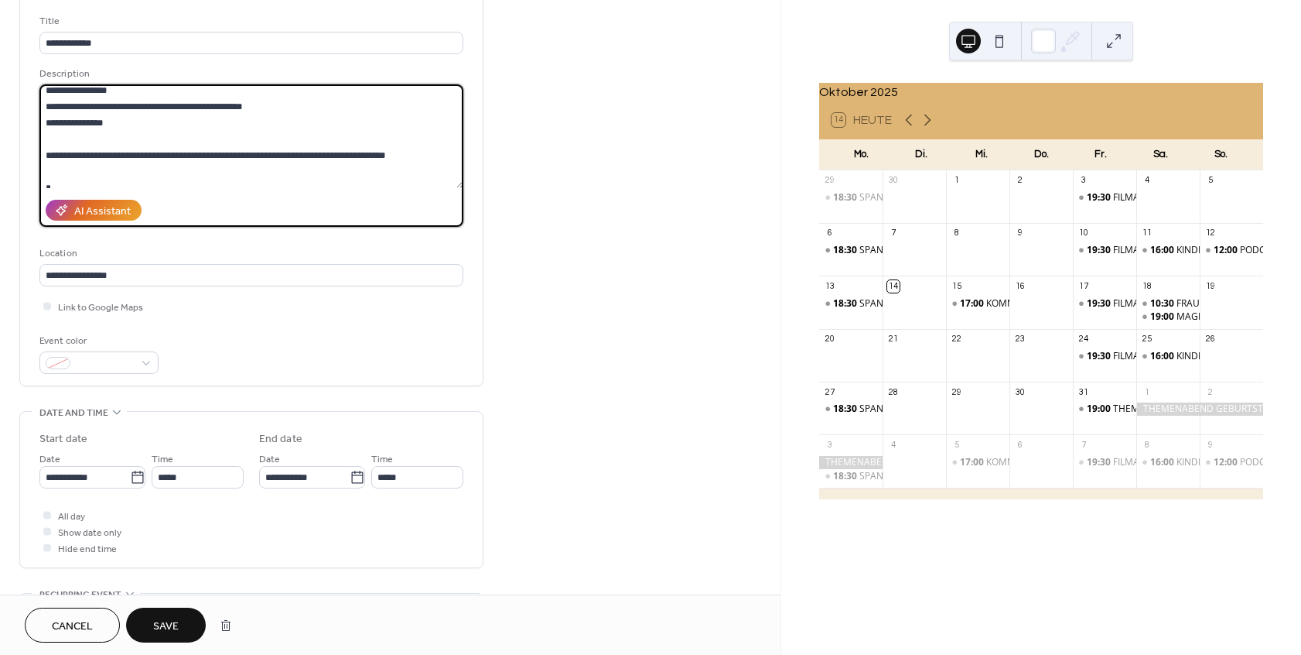
click at [43, 140] on textarea at bounding box center [251, 136] width 424 height 104
click at [277, 123] on textarea at bounding box center [251, 136] width 424 height 104
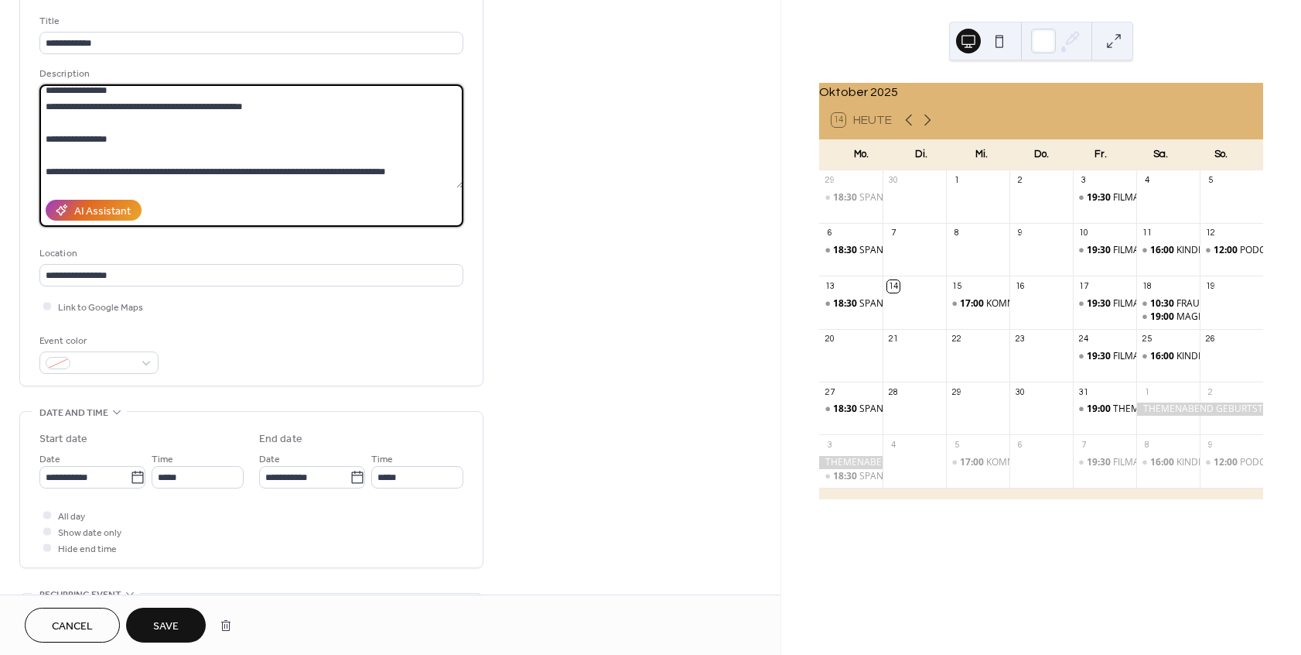
click at [46, 177] on textarea at bounding box center [251, 136] width 424 height 104
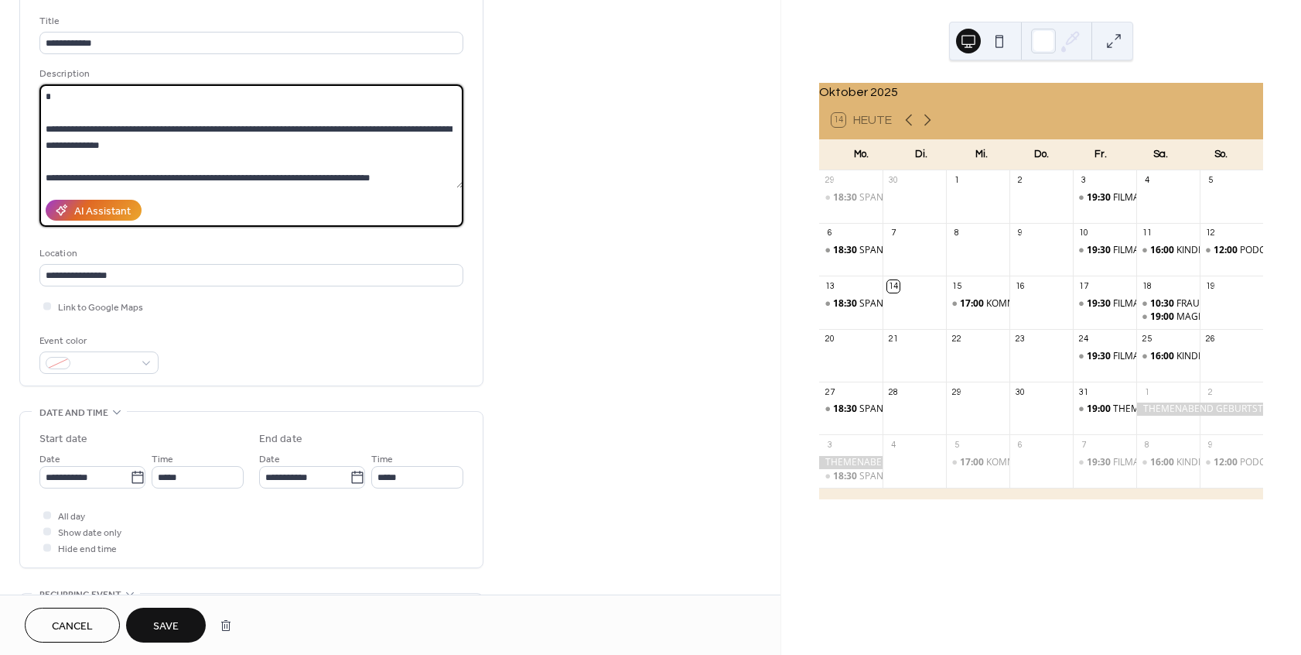
scroll to position [601, 0]
click at [46, 125] on textarea at bounding box center [251, 136] width 424 height 104
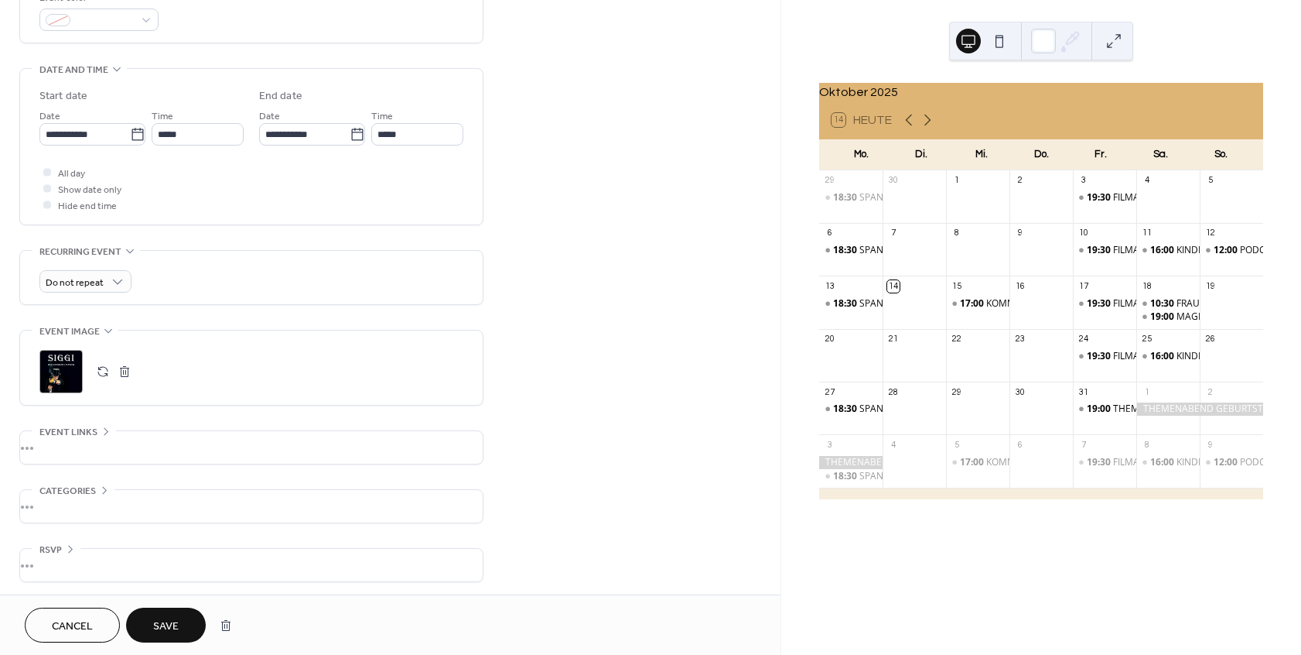
scroll to position [445, 0]
type textarea "**********"
click at [167, 622] on span "Save" at bounding box center [166, 626] width 26 height 16
